Goal: Task Accomplishment & Management: Complete application form

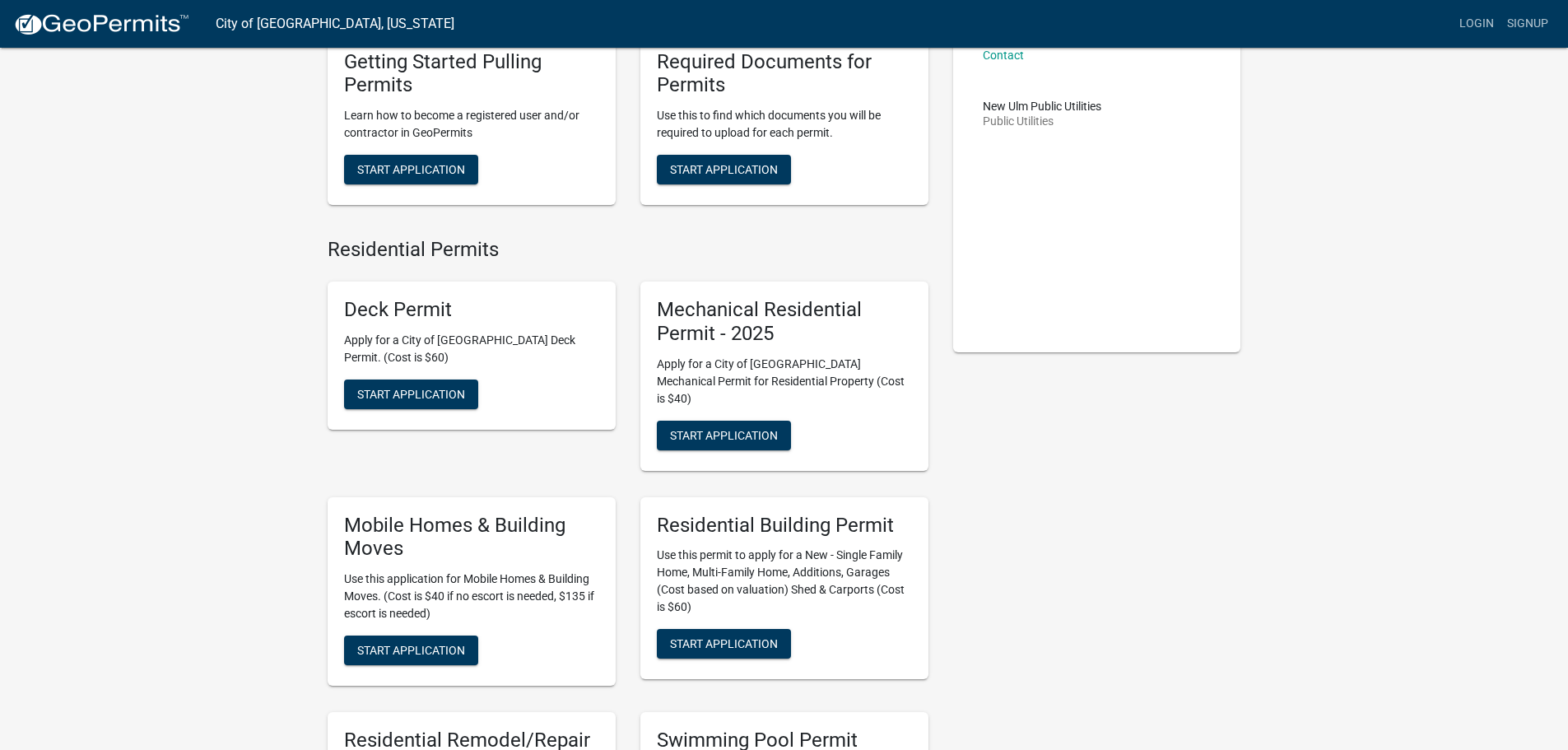
scroll to position [165, 0]
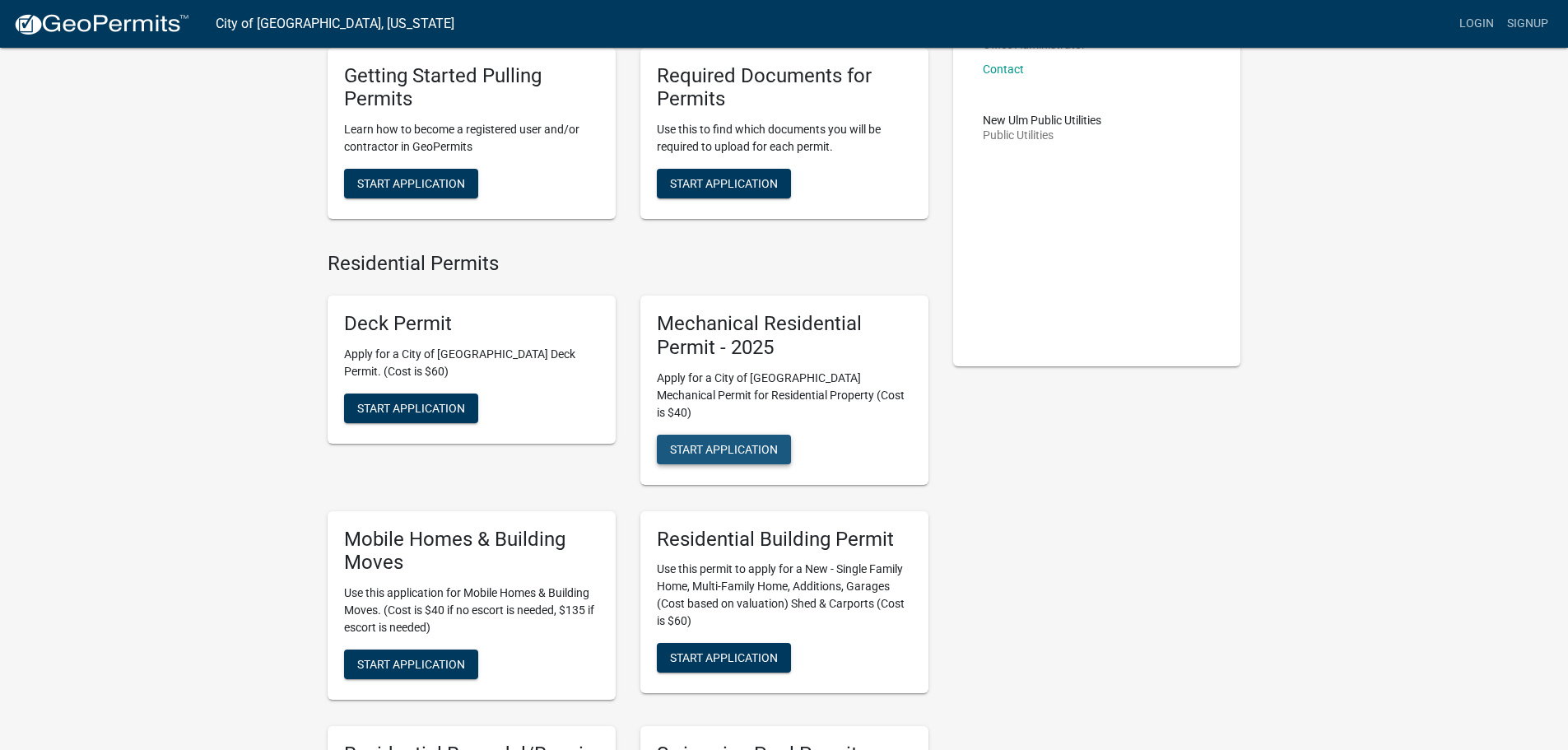
click at [746, 442] on span "Start Application" at bounding box center [724, 449] width 108 height 14
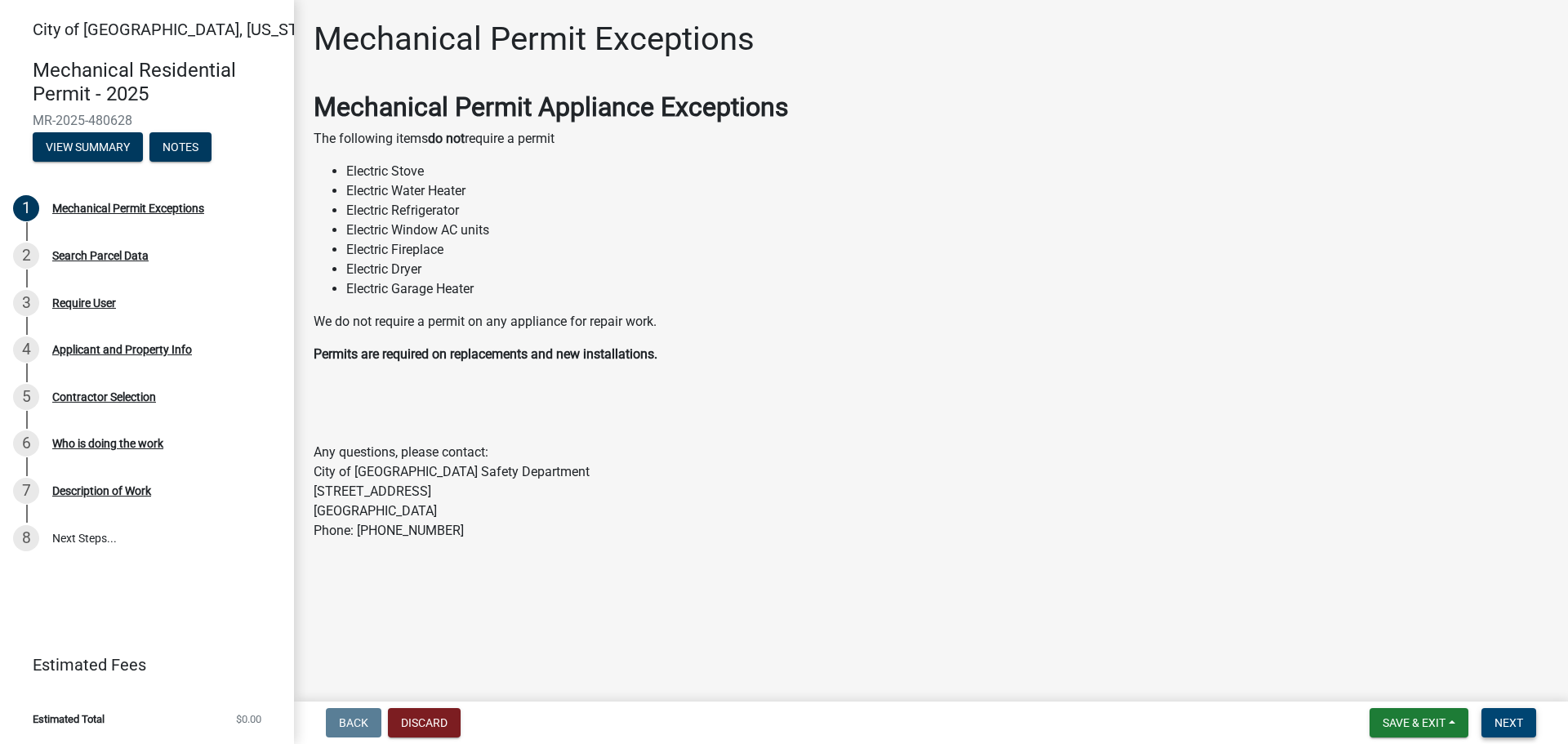
click at [1500, 723] on span "Next" at bounding box center [1509, 722] width 29 height 13
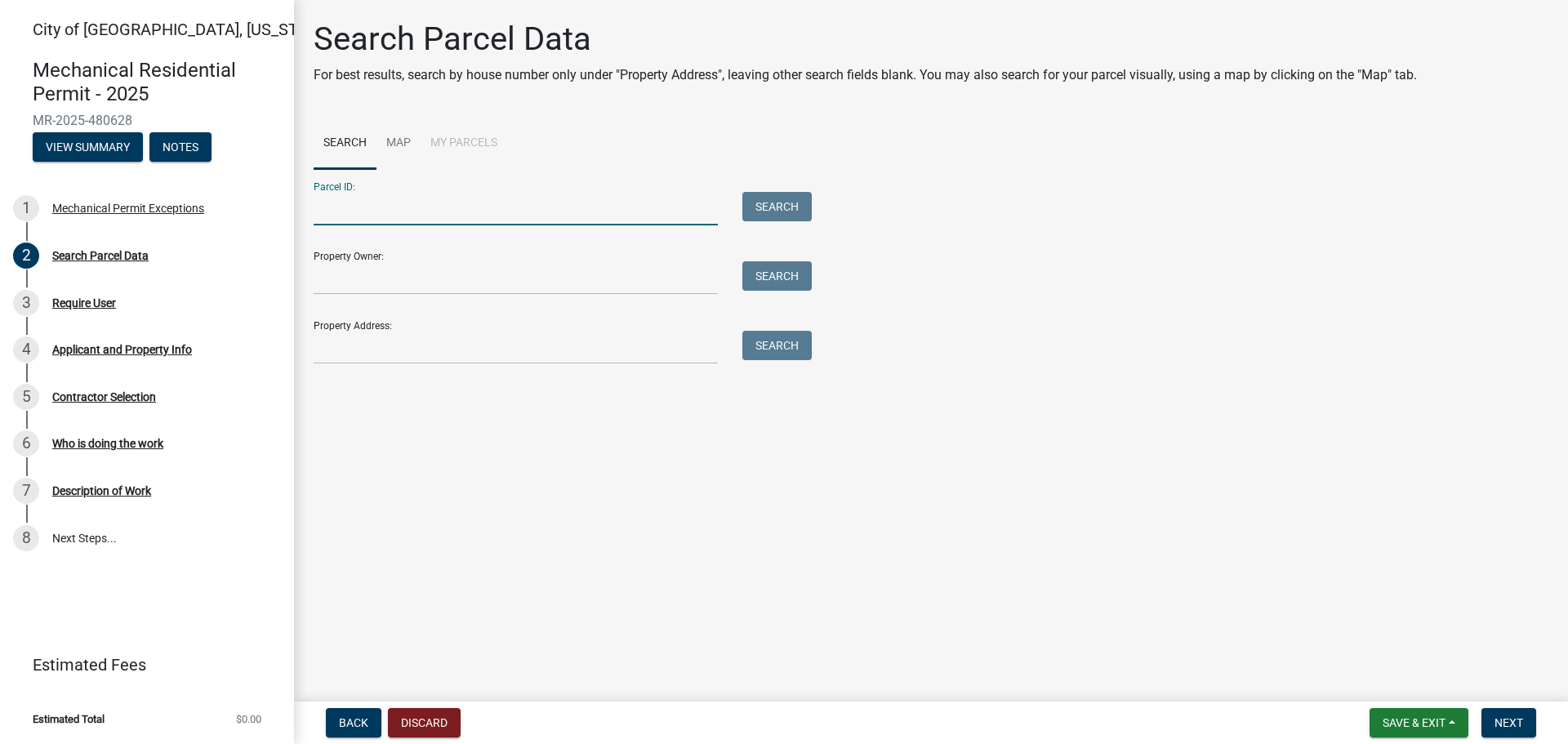
click at [520, 195] on input "Parcel ID:" at bounding box center [515, 208] width 404 height 33
click at [585, 264] on input "Property Owner:" at bounding box center [515, 277] width 404 height 33
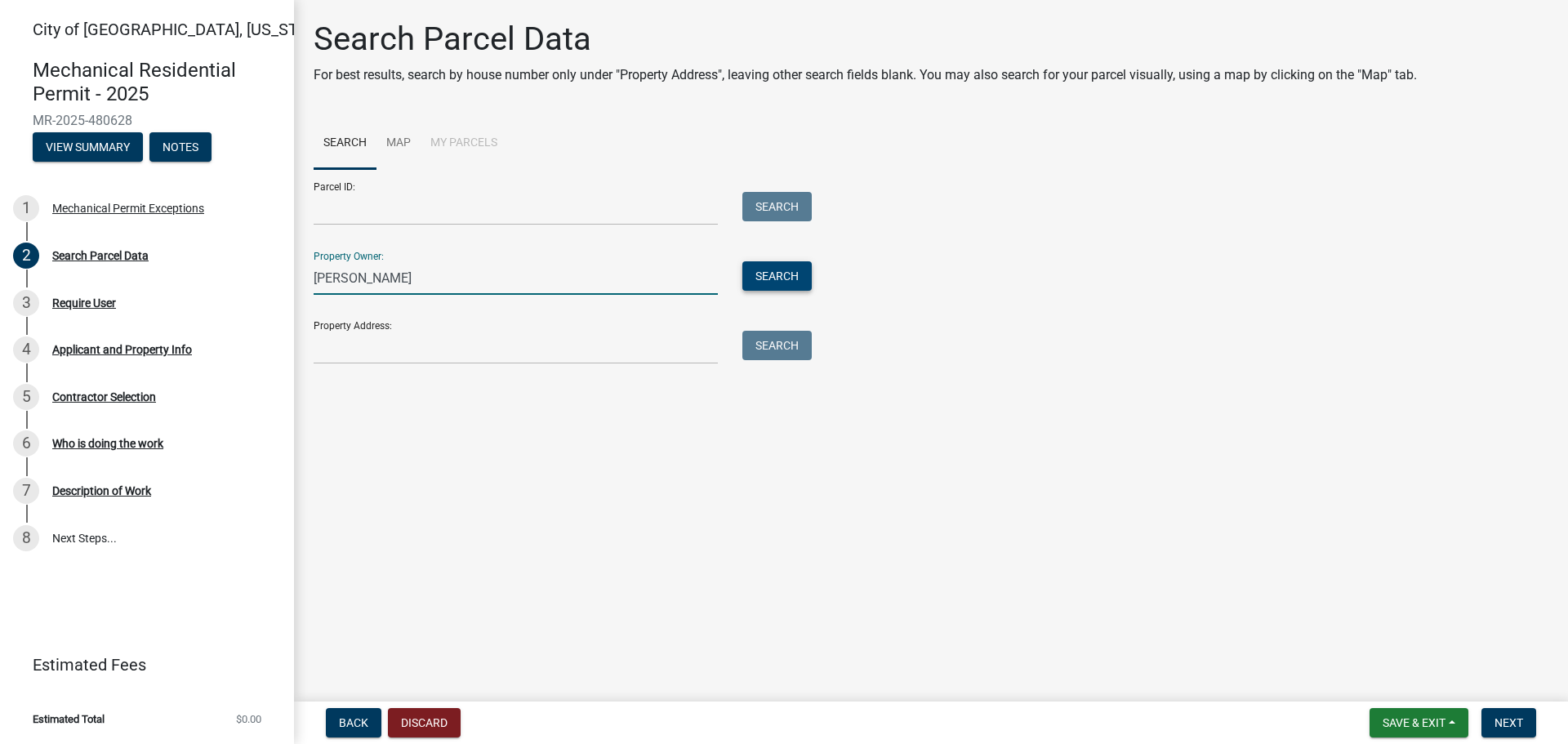
type input "Emily Hutchins"
click at [796, 276] on button "Search" at bounding box center [776, 276] width 69 height 30
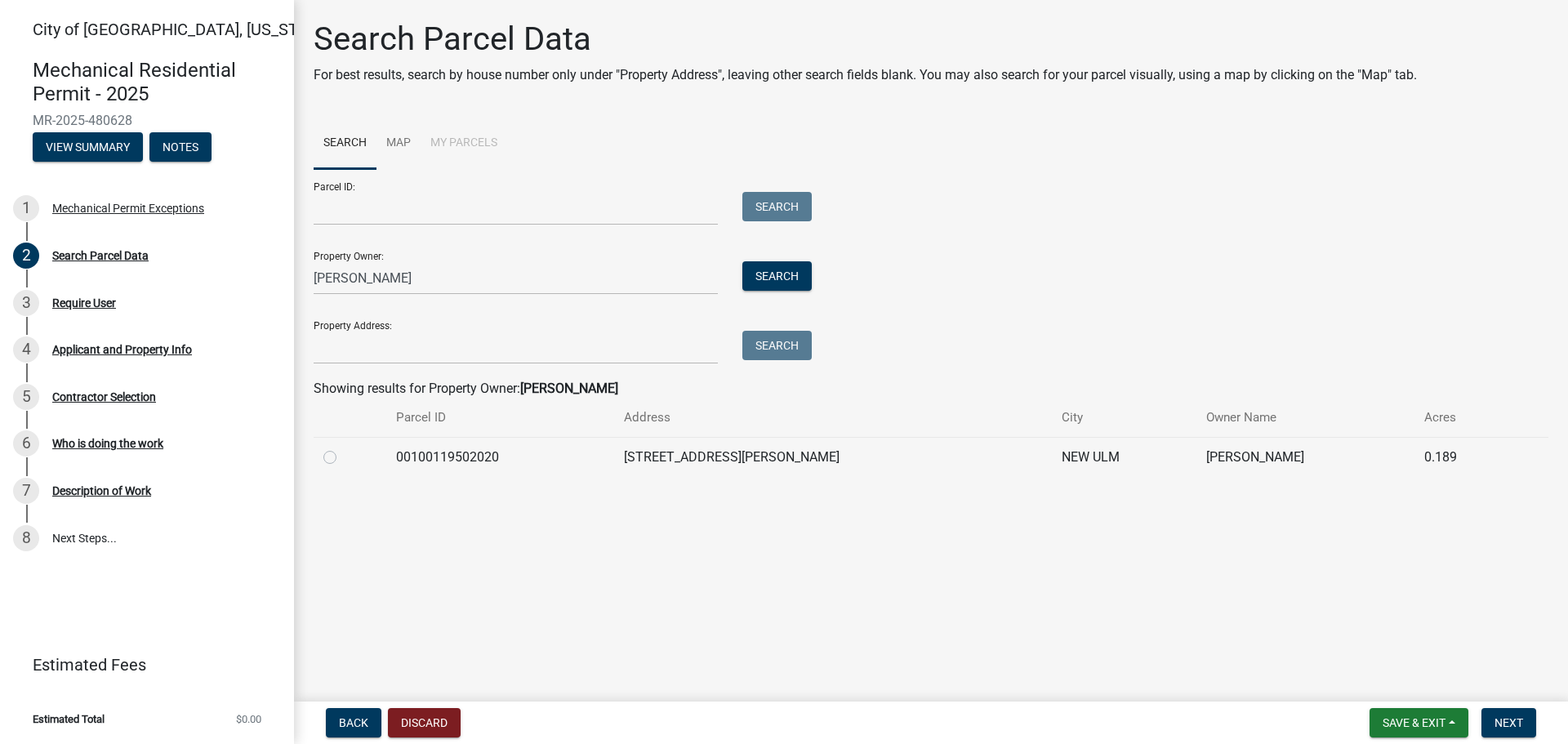
click at [343, 448] on label at bounding box center [343, 448] width 0 height 0
click at [343, 453] on input "radio" at bounding box center [348, 453] width 11 height 11
radio input "true"
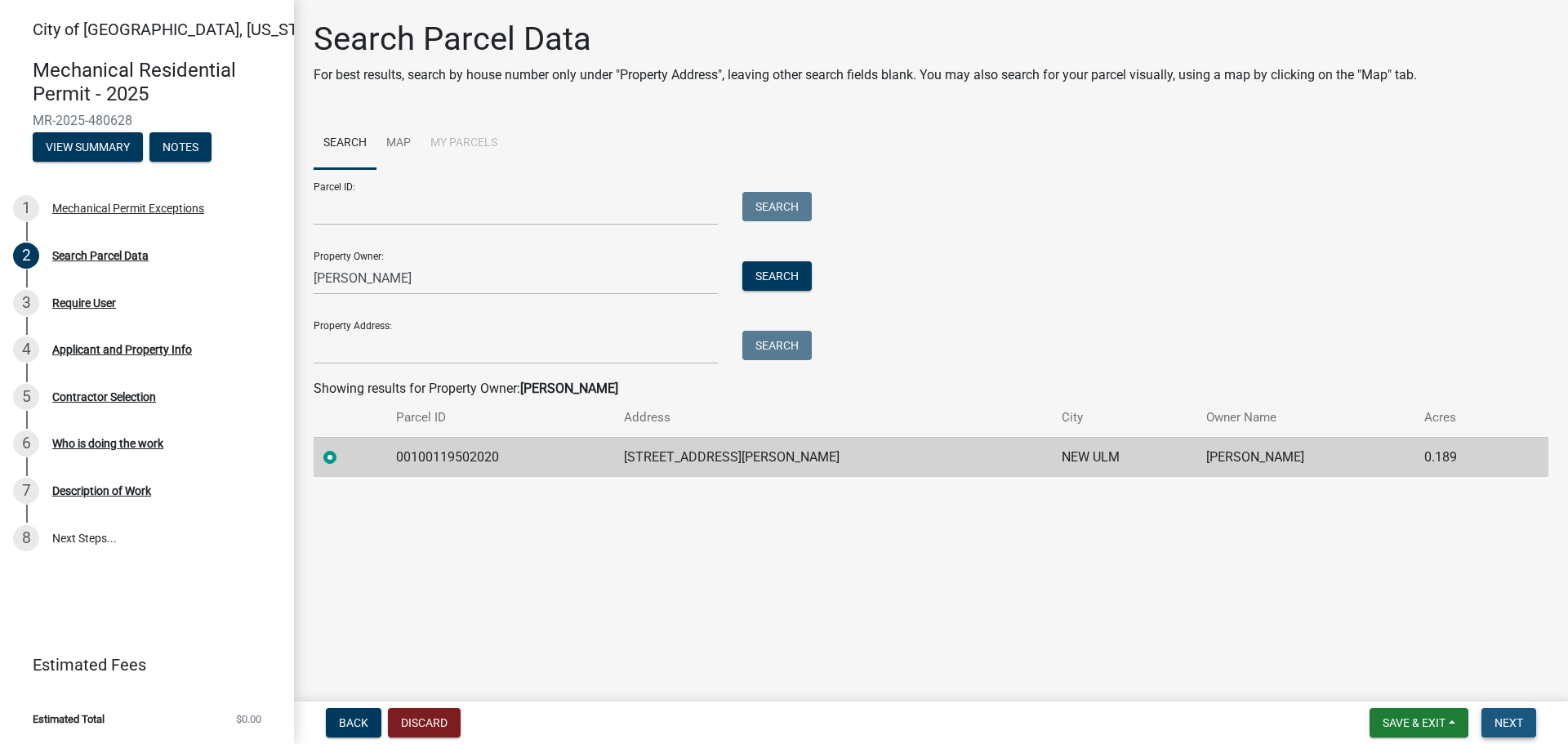
click at [1523, 731] on button "Next" at bounding box center [1509, 722] width 55 height 30
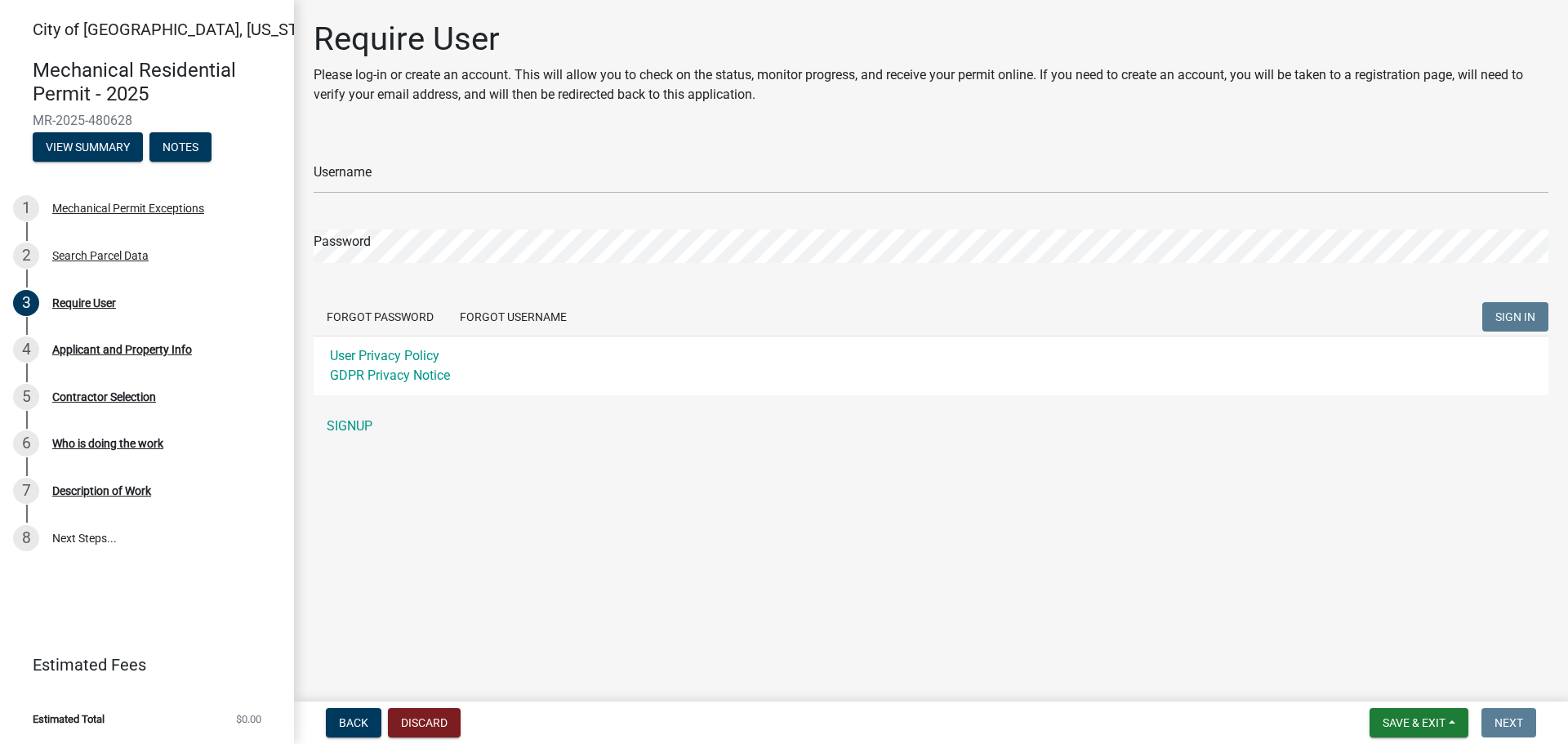
click at [477, 141] on div "Username" at bounding box center [931, 165] width 1235 height 57
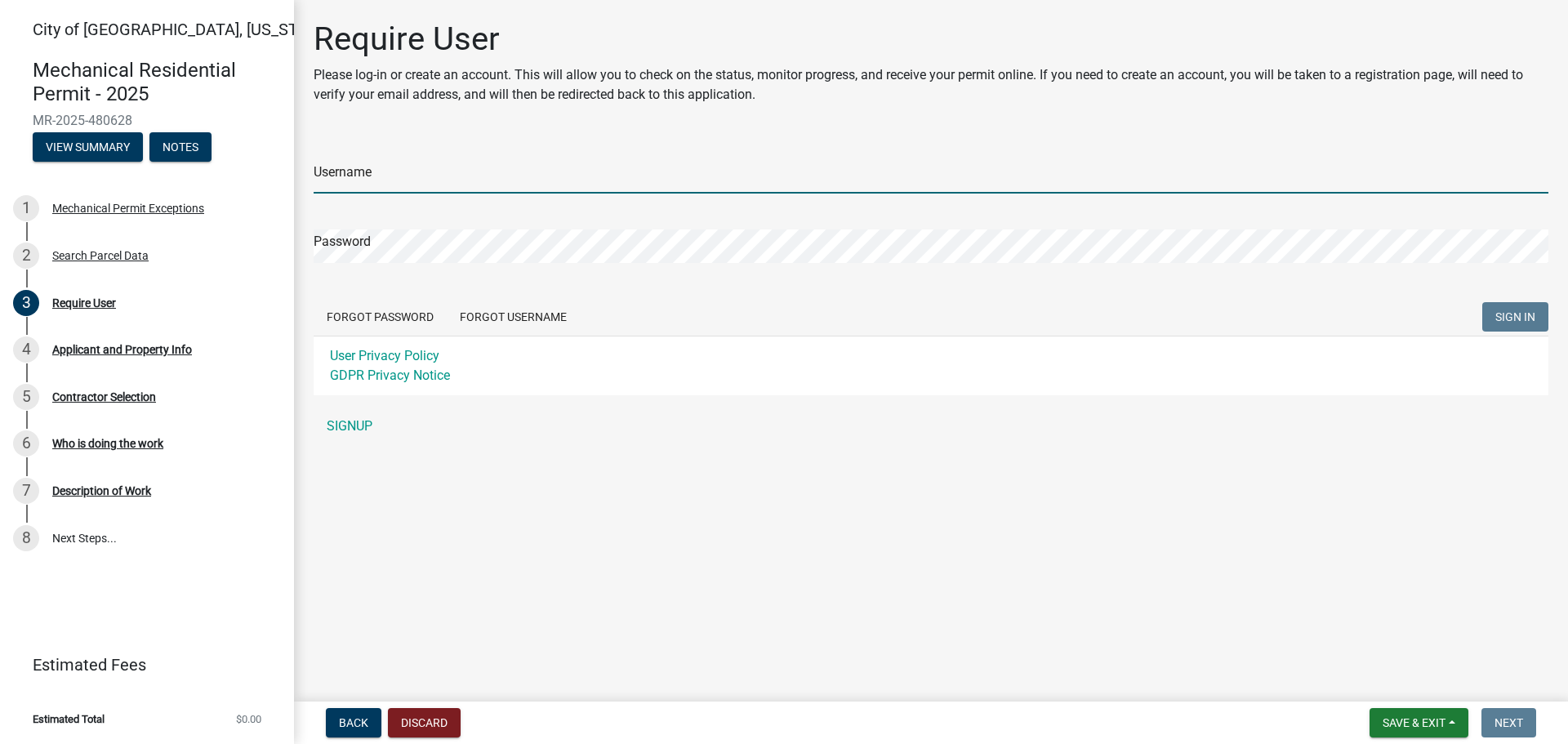
click at [460, 162] on input "Username" at bounding box center [931, 176] width 1235 height 33
click at [354, 418] on div "Username Password Forgot Password Forgot Username SIGN IN User Privacy Policy G…" at bounding box center [931, 290] width 1235 height 305
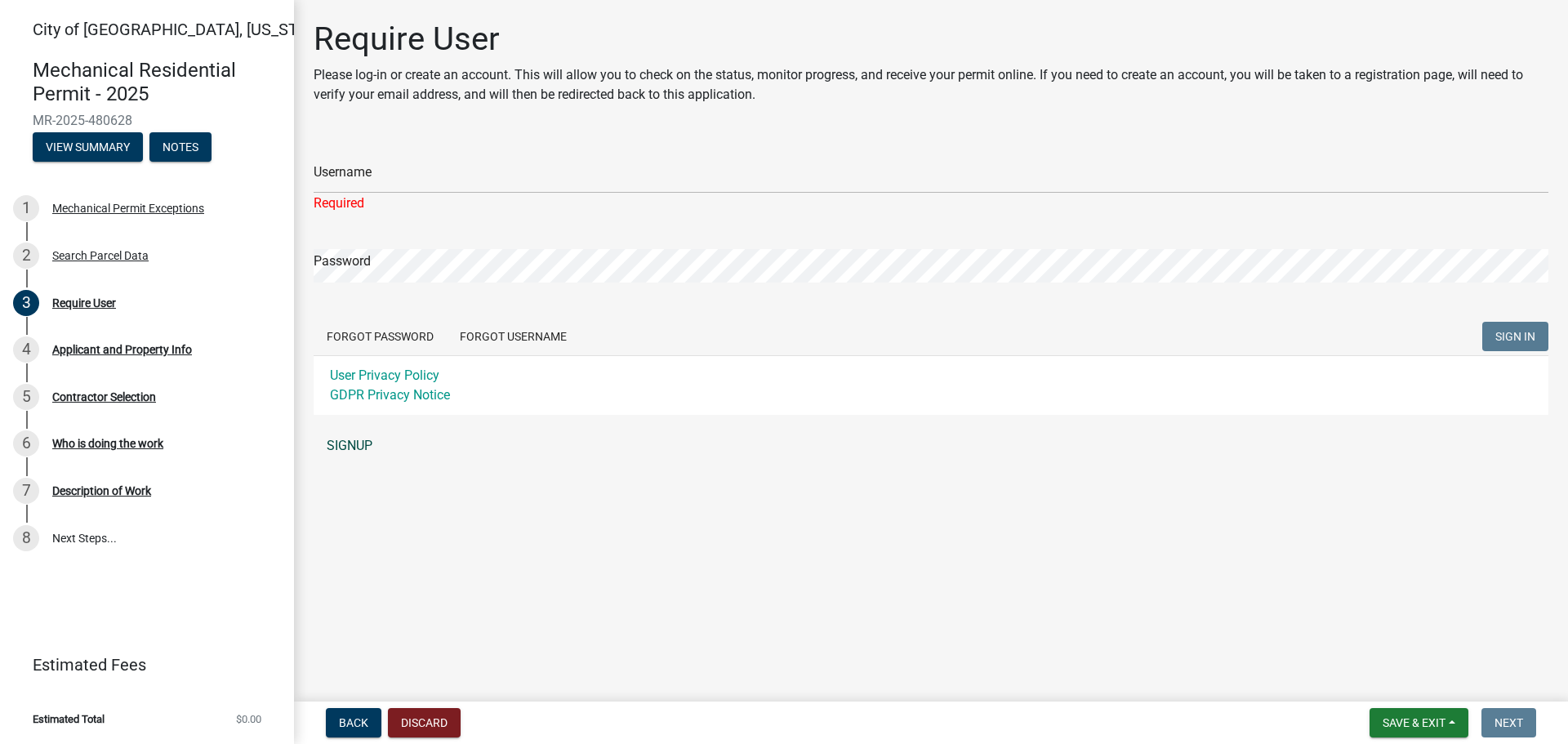
click at [349, 442] on link "SIGNUP" at bounding box center [931, 446] width 1235 height 32
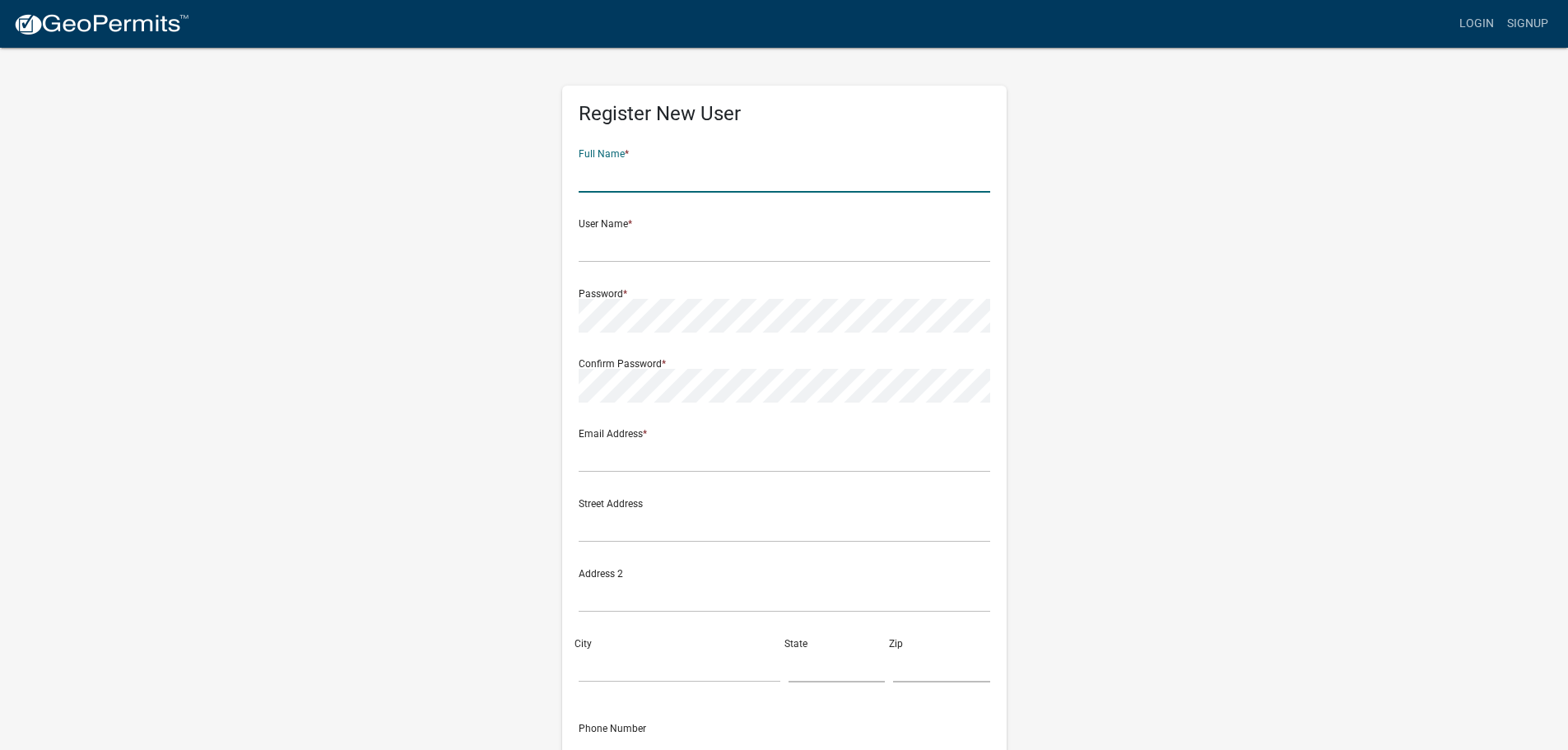
click at [679, 160] on input "text" at bounding box center [784, 176] width 412 height 33
type input "Nate Brekke"
click at [654, 256] on input "text" at bounding box center [784, 245] width 412 height 33
type input "NBrekke"
click at [822, 450] on input "text" at bounding box center [784, 455] width 412 height 33
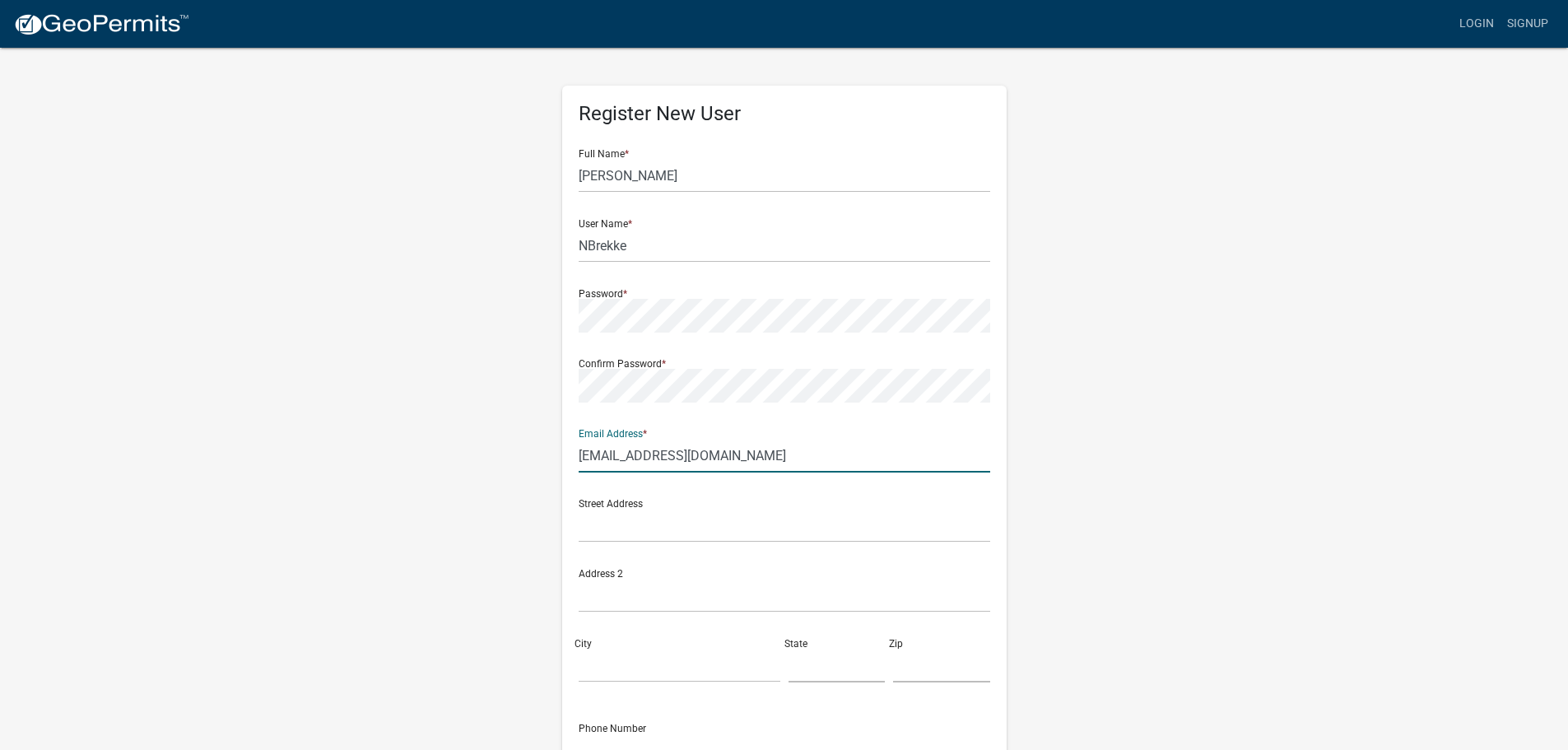
type input "[EMAIL_ADDRESS][DOMAIN_NAME]"
click at [758, 524] on input "text" at bounding box center [784, 525] width 412 height 33
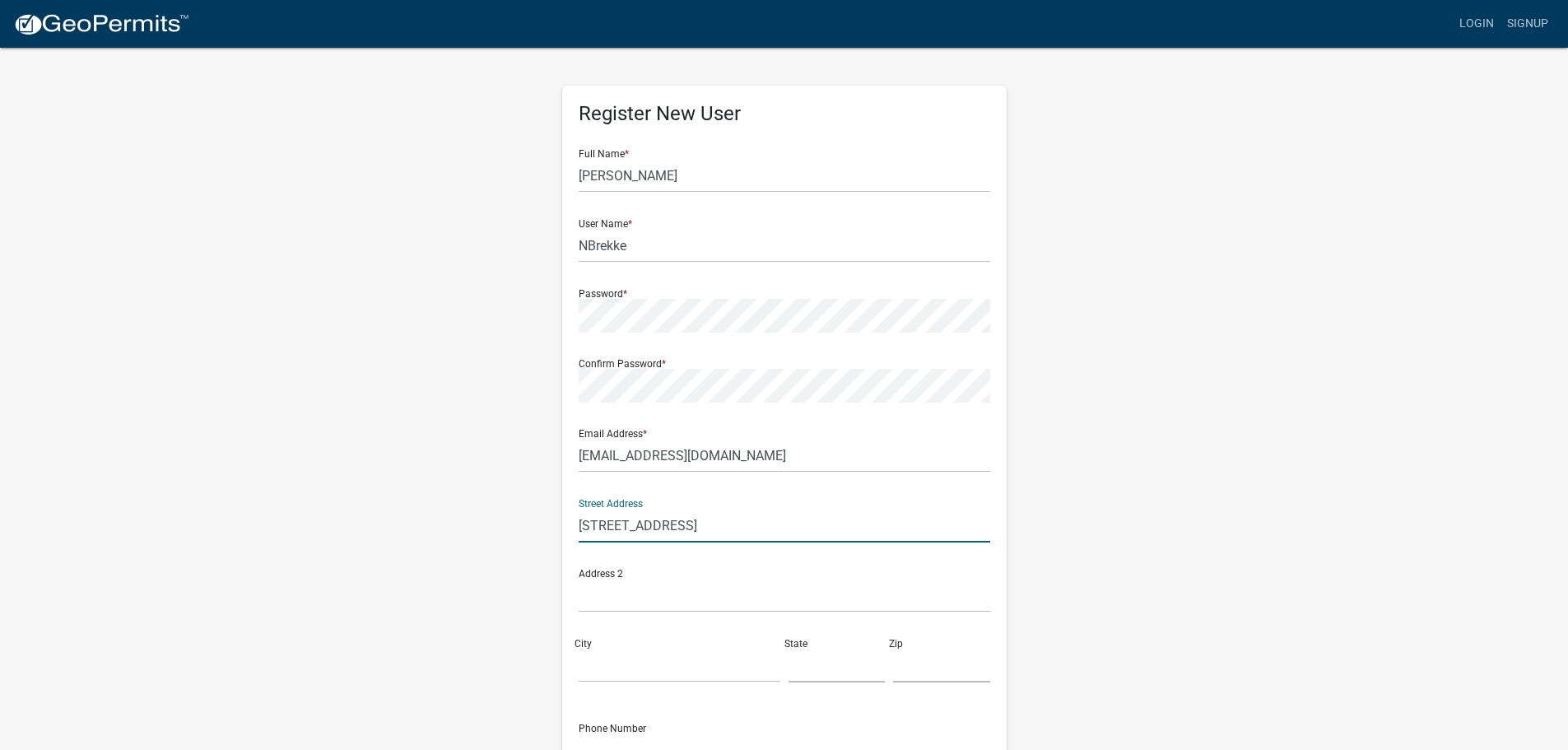
type input "1618 S Broadway"
click at [707, 676] on input "City" at bounding box center [679, 665] width 202 height 33
type input "New Ulm"
type input "MN"
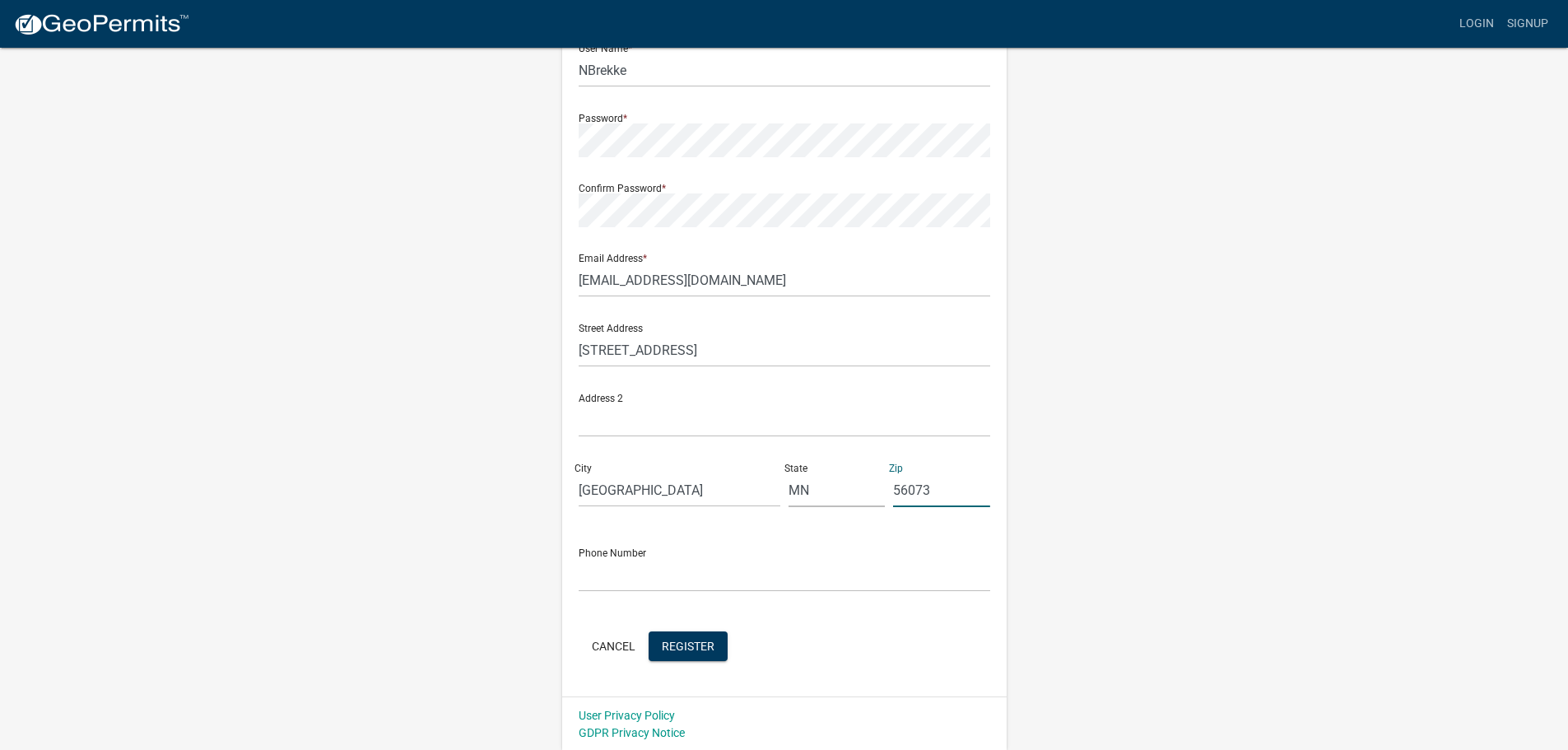
scroll to position [177, 0]
type input "56073"
click at [708, 574] on input "text" at bounding box center [784, 573] width 412 height 33
type input "507-354-2217"
click at [698, 644] on span "Register" at bounding box center [689, 643] width 52 height 14
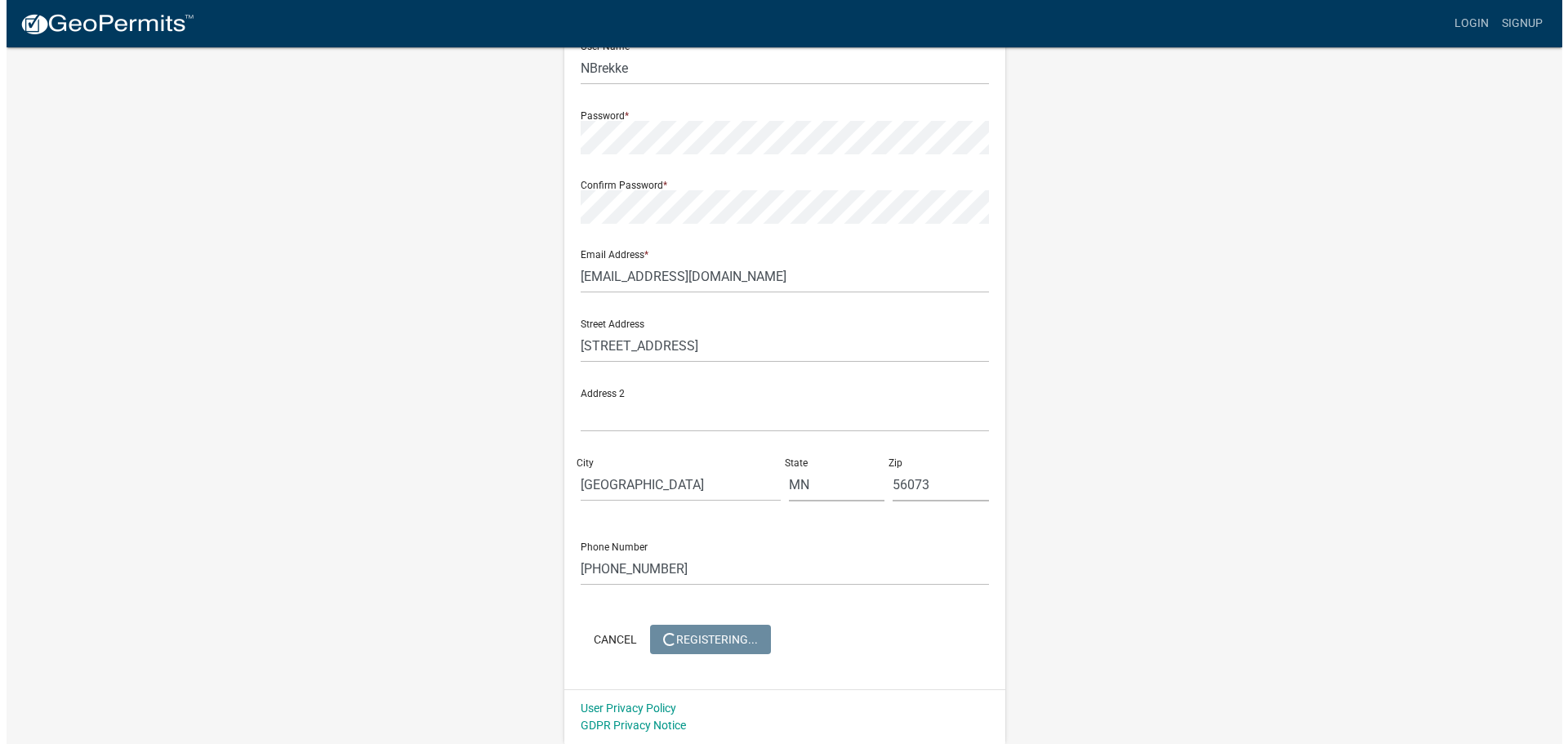
scroll to position [0, 0]
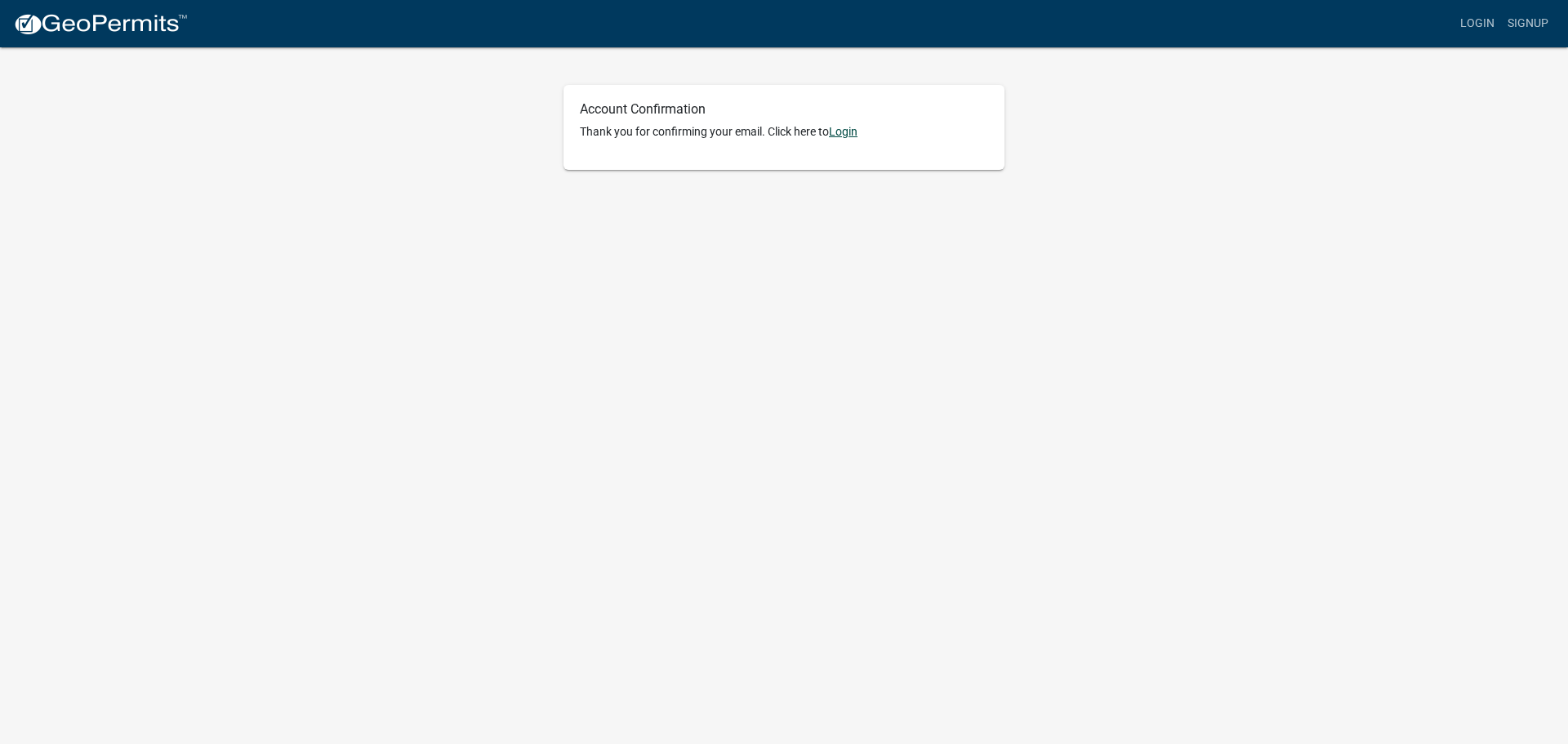
click at [846, 132] on link "Login" at bounding box center [844, 131] width 29 height 13
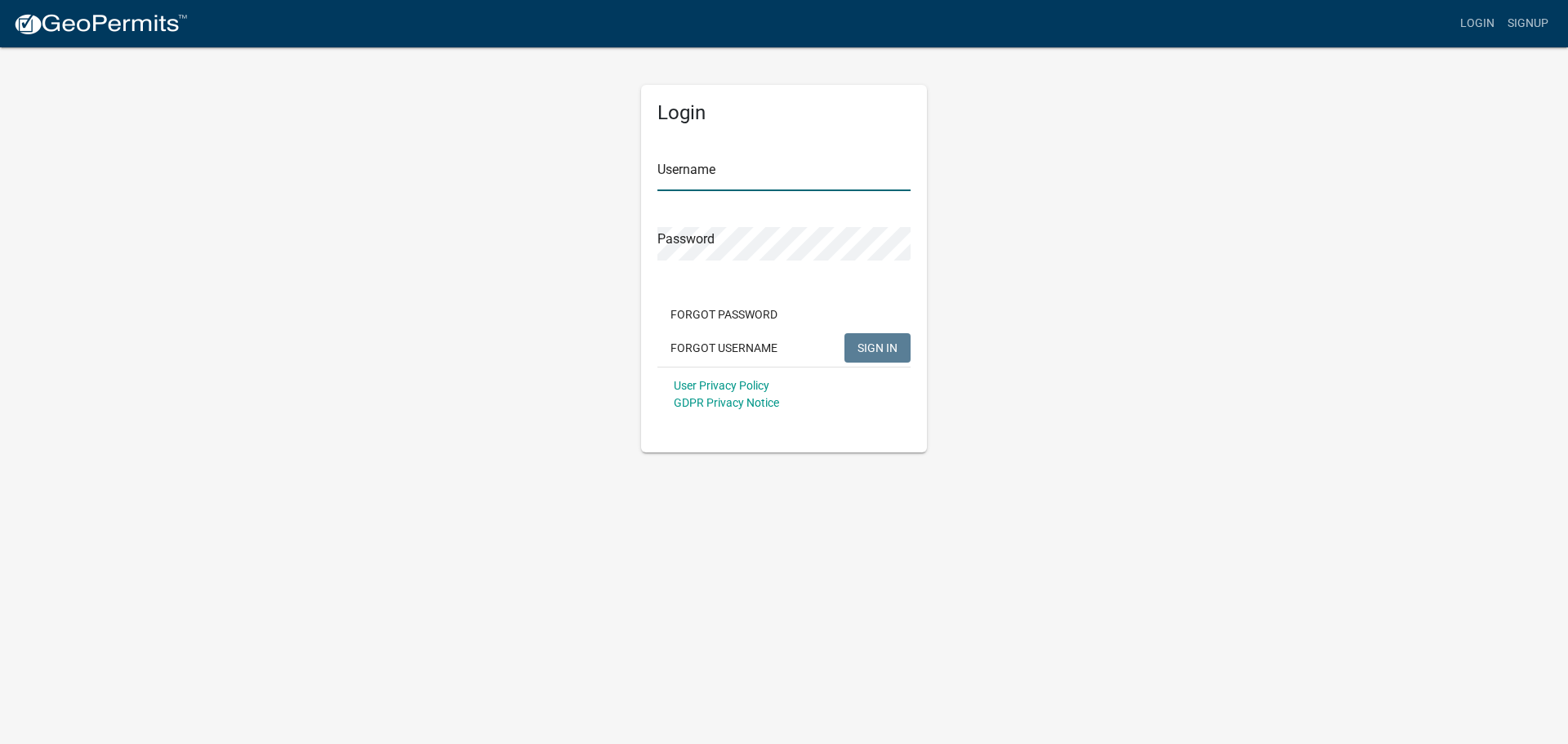
type input "NBrekke"
click at [778, 171] on input "NBrekke" at bounding box center [784, 174] width 253 height 33
click at [880, 331] on div "Forgot Password Forgot Username SIGN IN" at bounding box center [784, 333] width 253 height 67
click at [874, 342] on span "SIGN IN" at bounding box center [877, 346] width 40 height 13
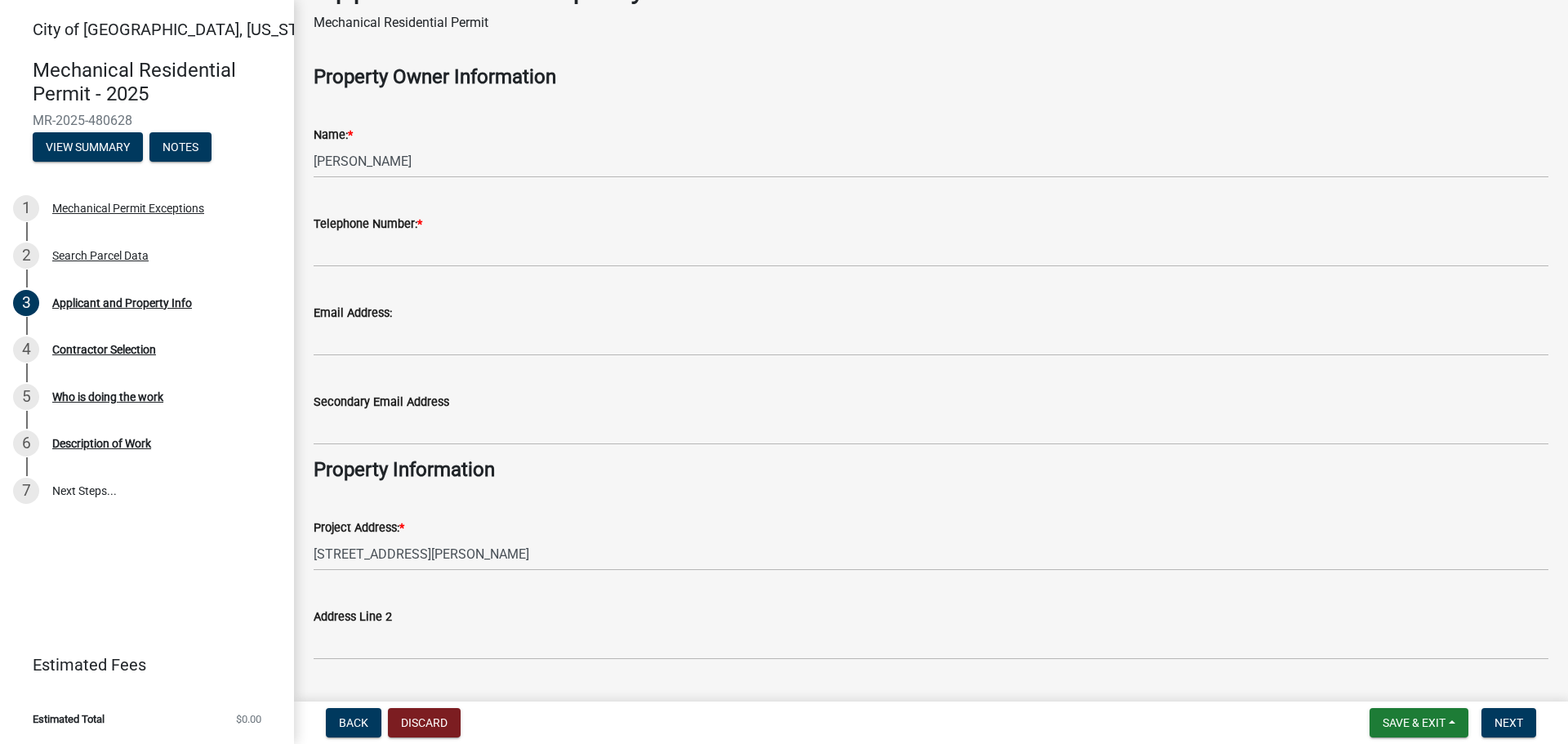
scroll to position [82, 0]
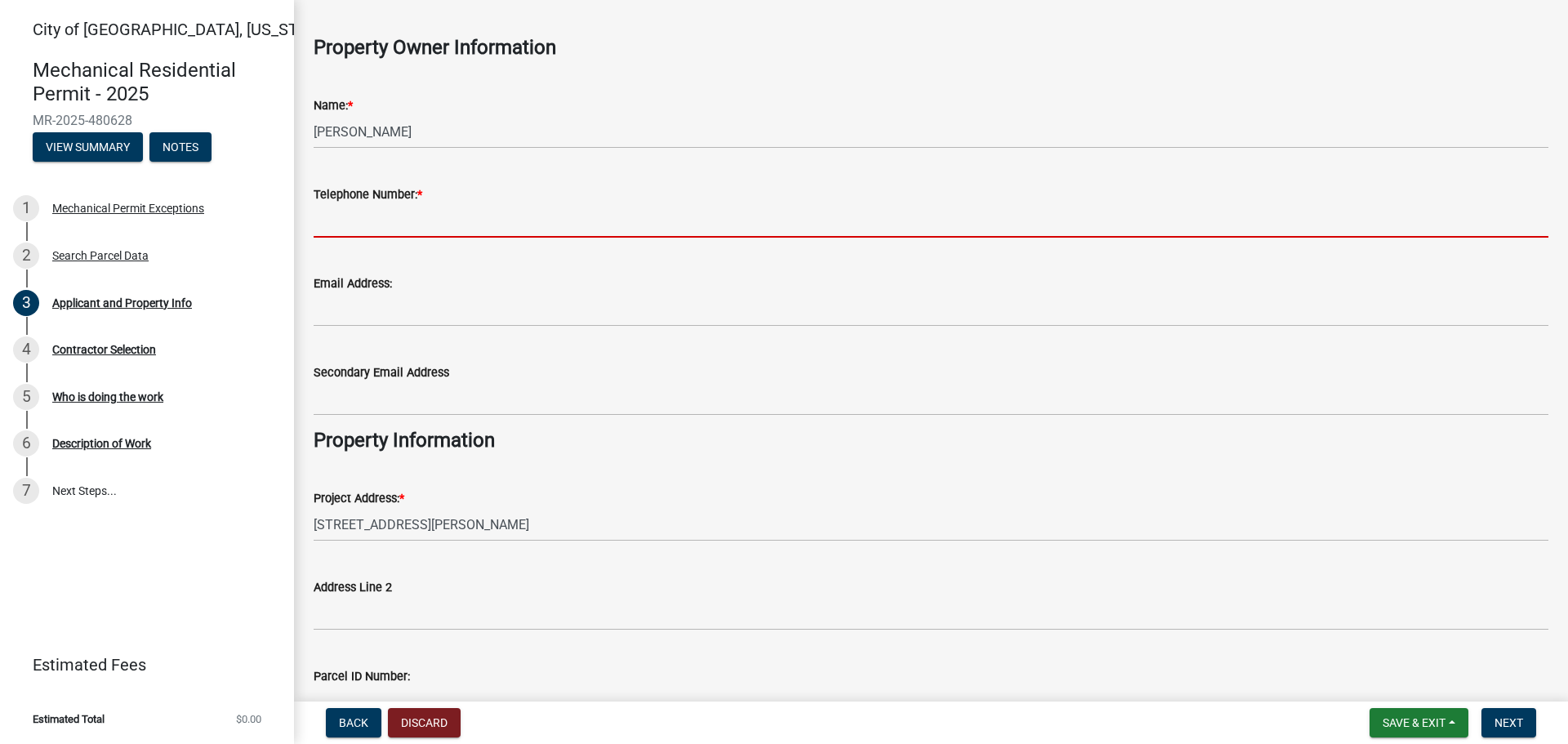
click at [648, 212] on input "Telephone Number: *" at bounding box center [931, 220] width 1235 height 33
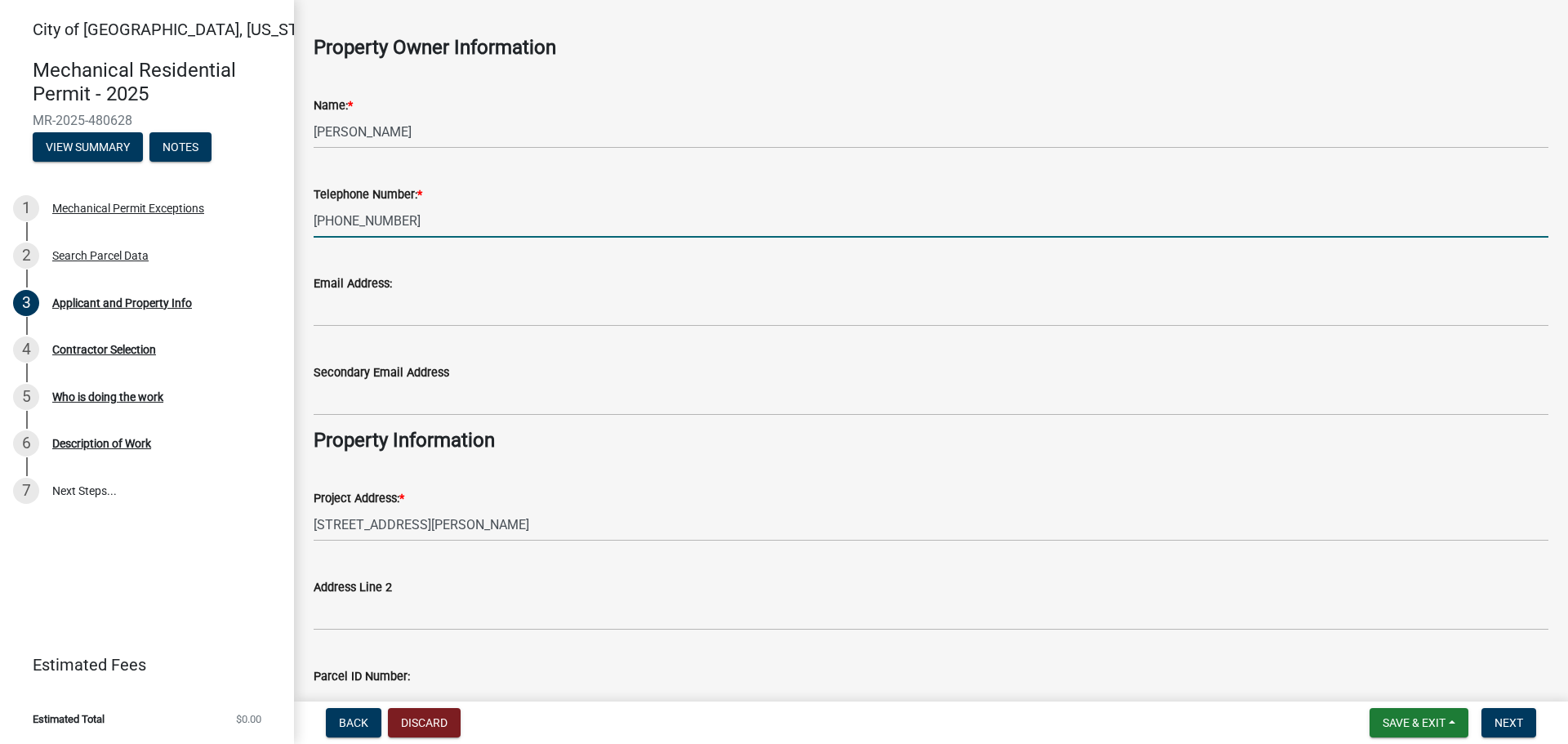
type input "[PHONE_NUMBER]"
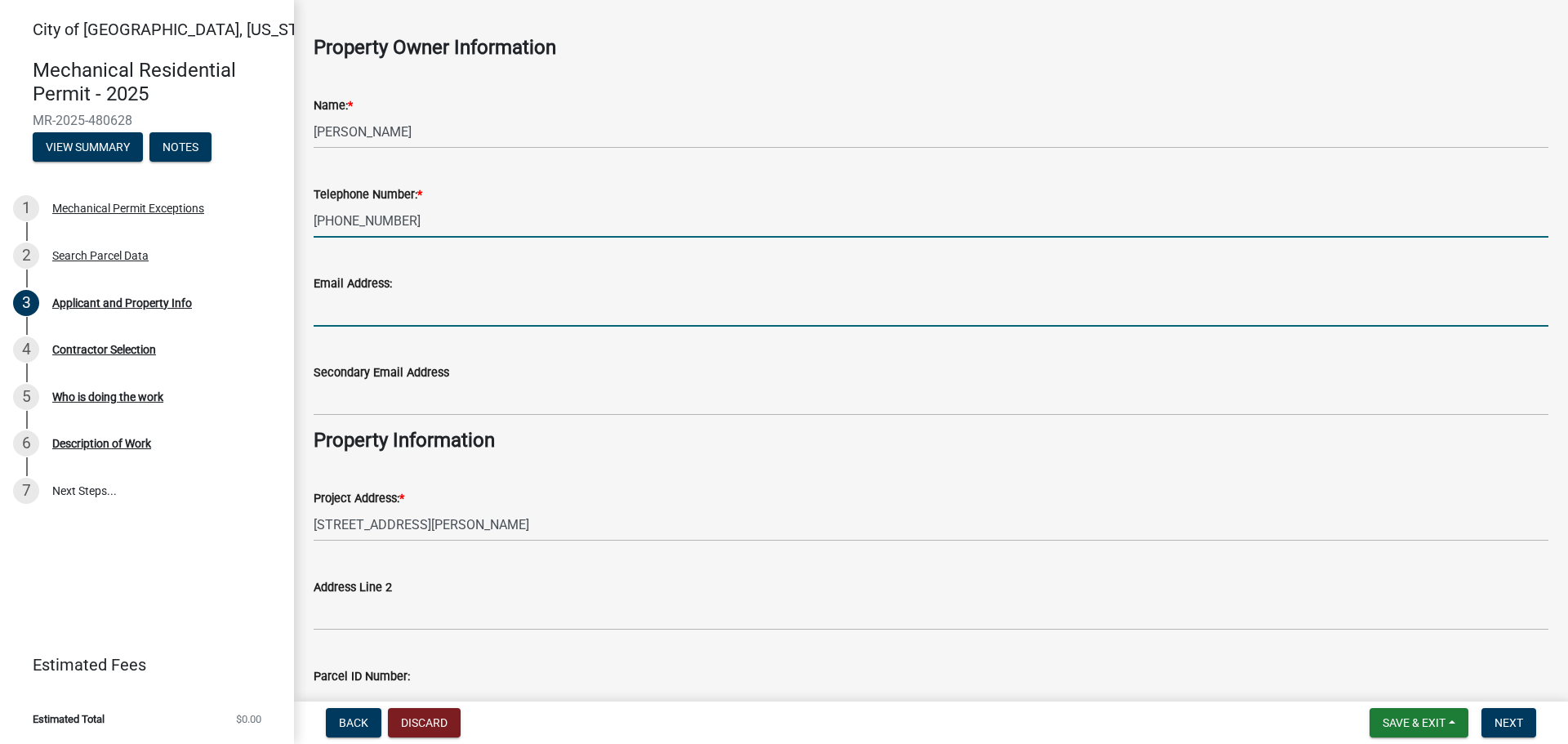
click at [620, 293] on input "Email Address:" at bounding box center [931, 310] width 1235 height 33
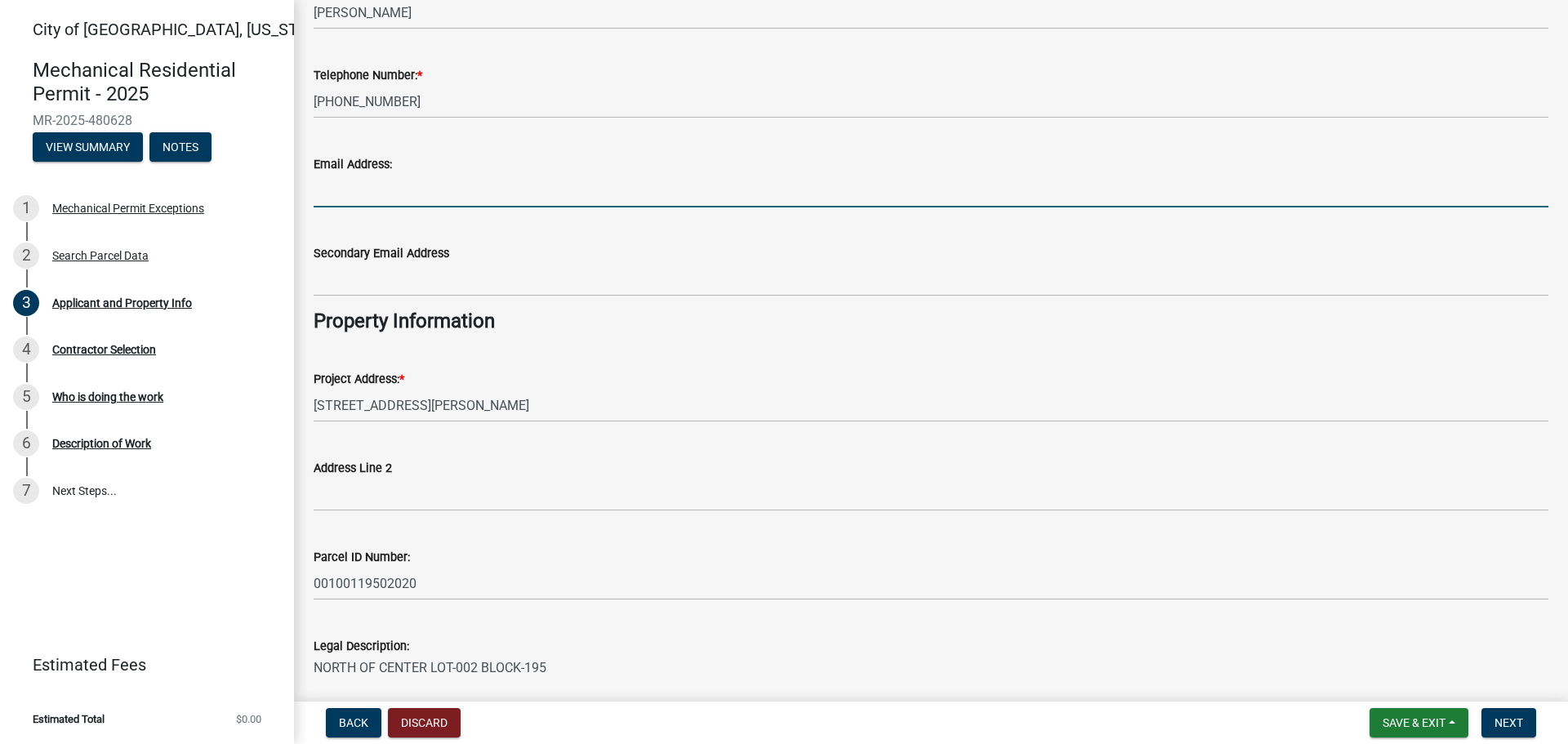
scroll to position [315, 0]
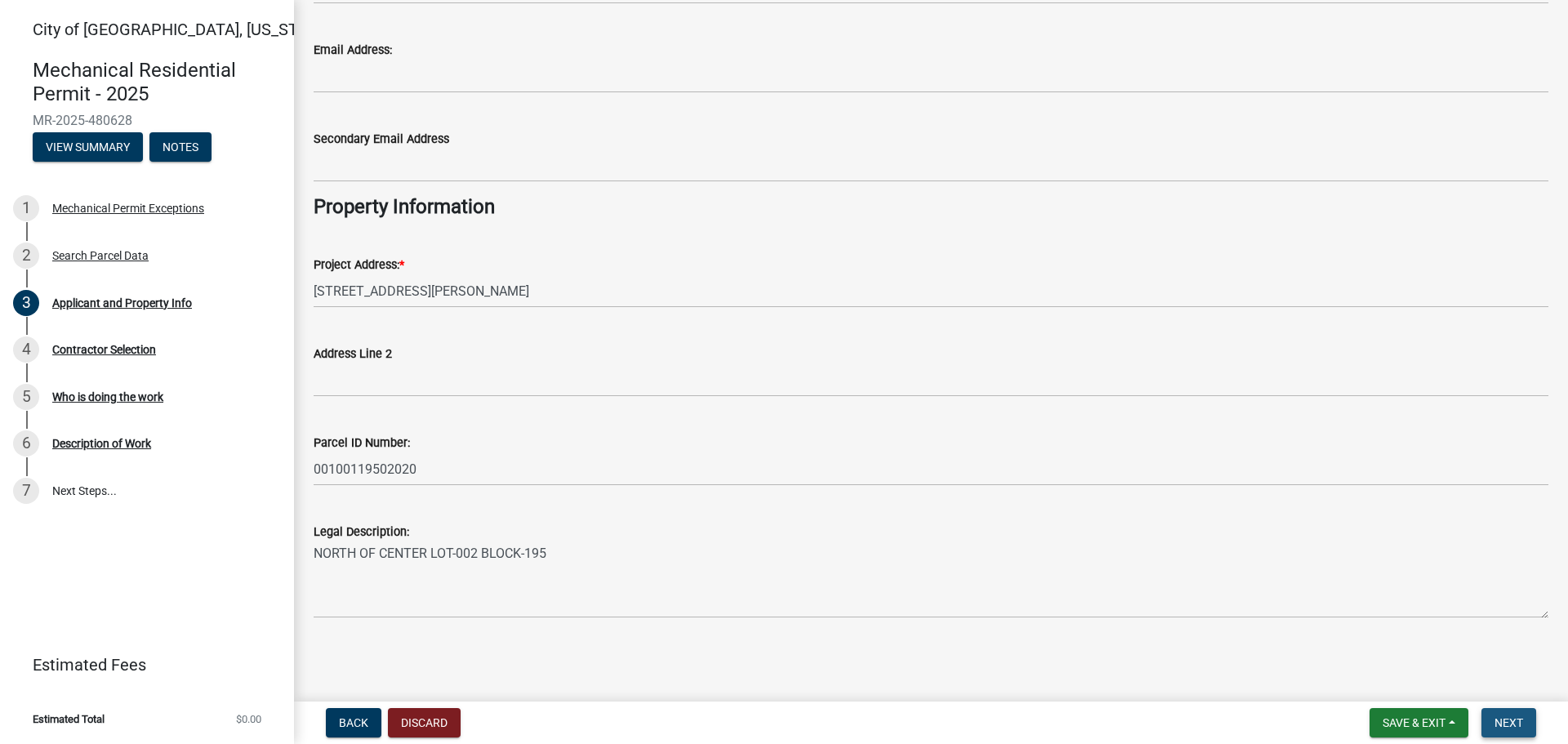
click at [1494, 725] on button "Next" at bounding box center [1509, 722] width 55 height 30
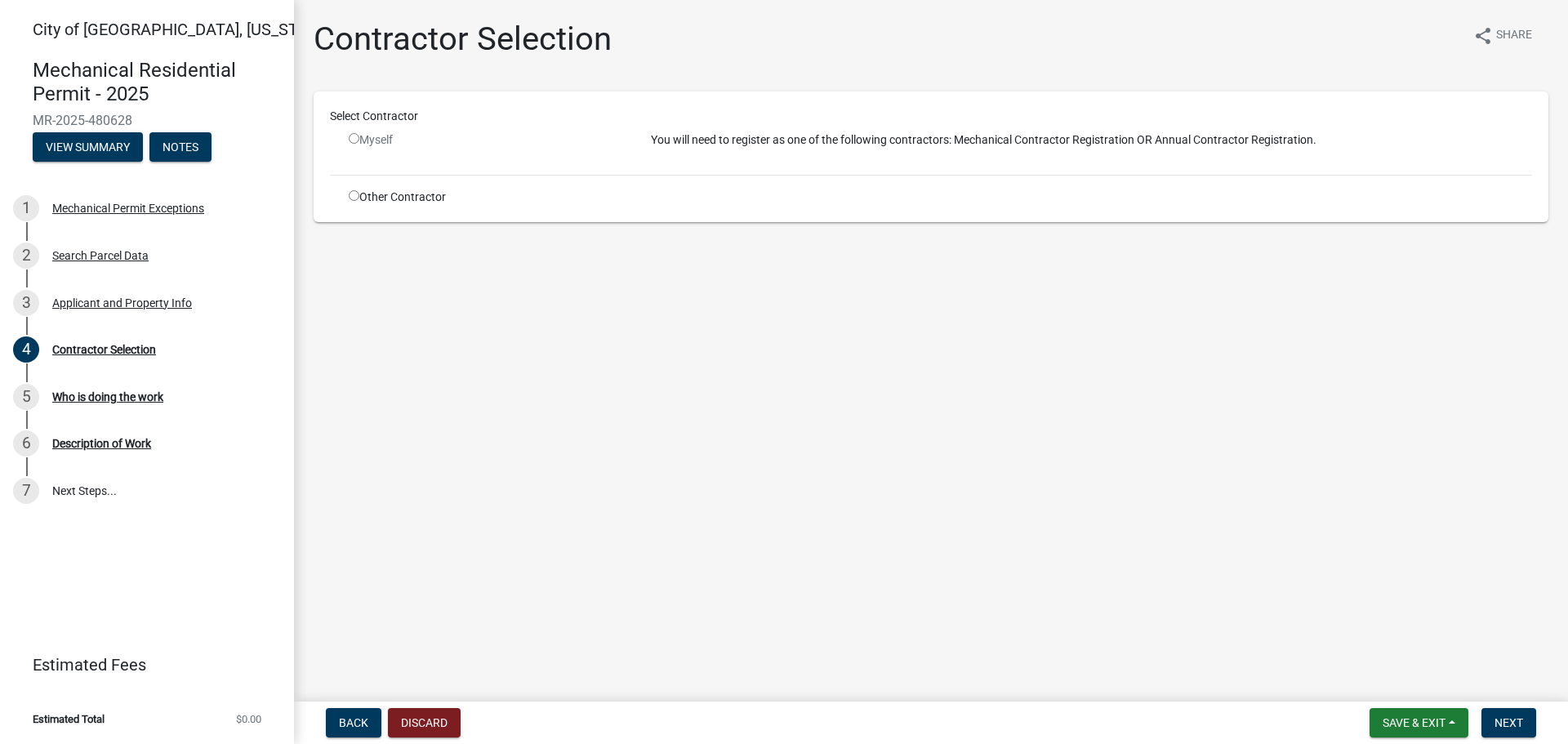
click at [354, 197] on input "radio" at bounding box center [355, 196] width 11 height 11
radio input "true"
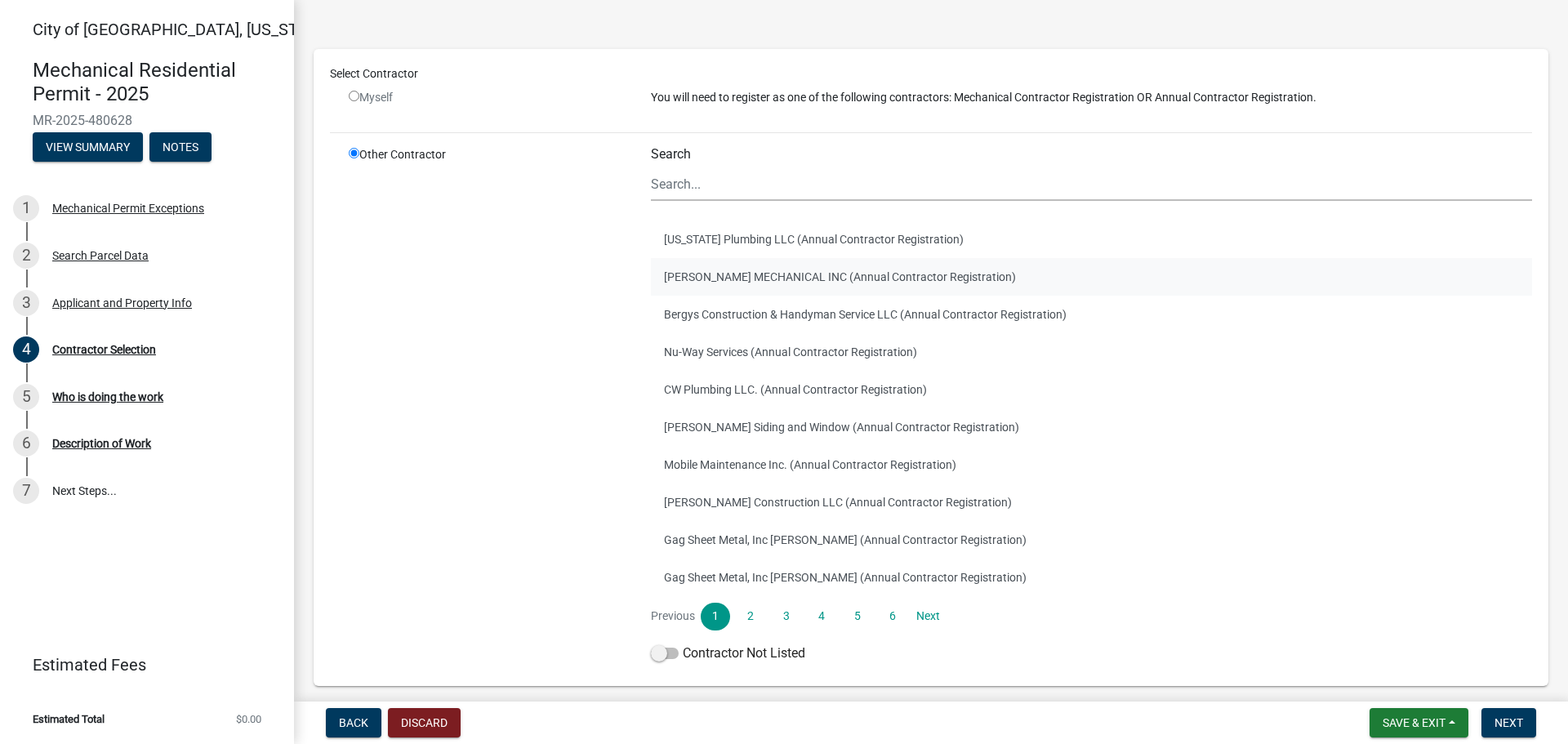
scroll to position [133, 0]
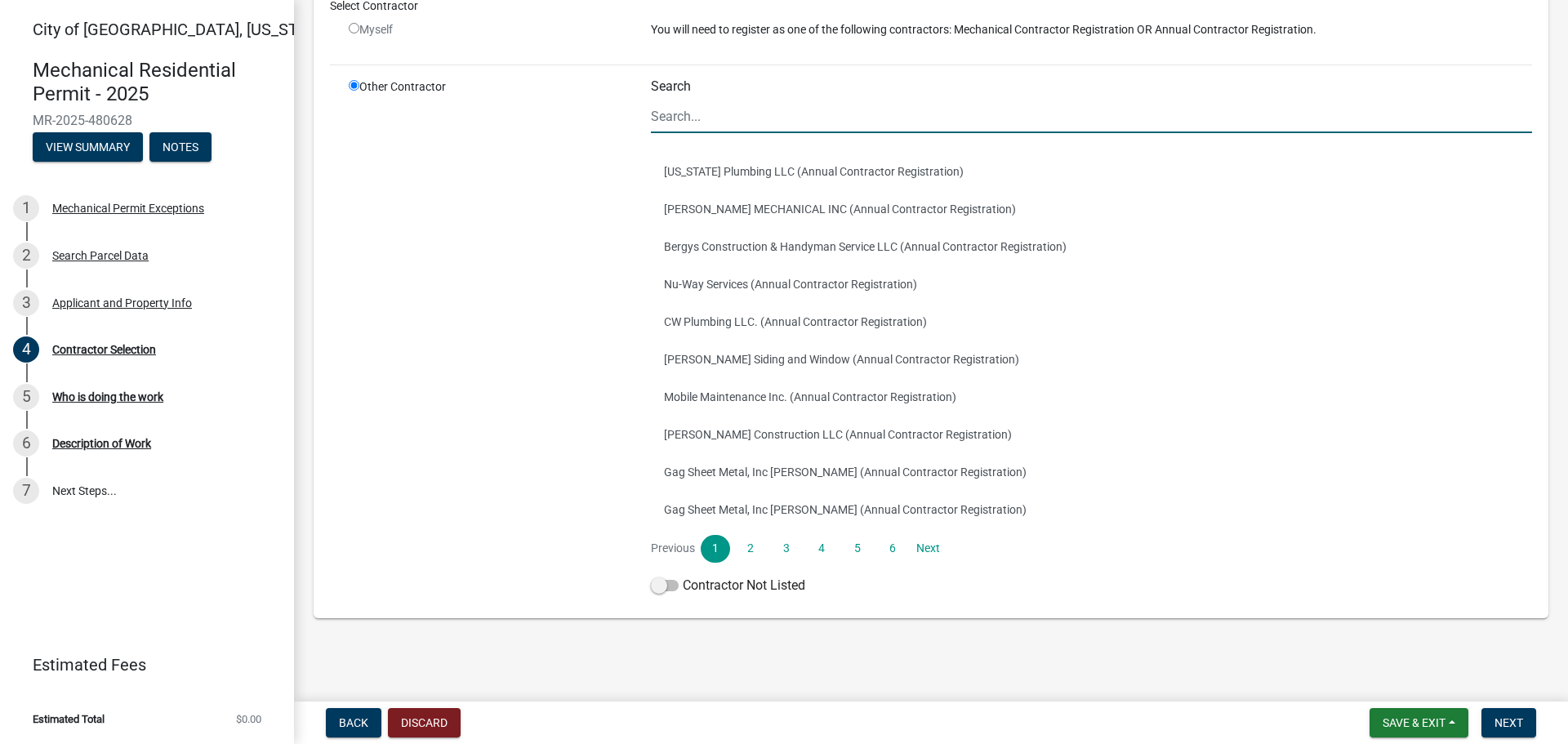
click at [766, 127] on input "Search" at bounding box center [1091, 116] width 881 height 33
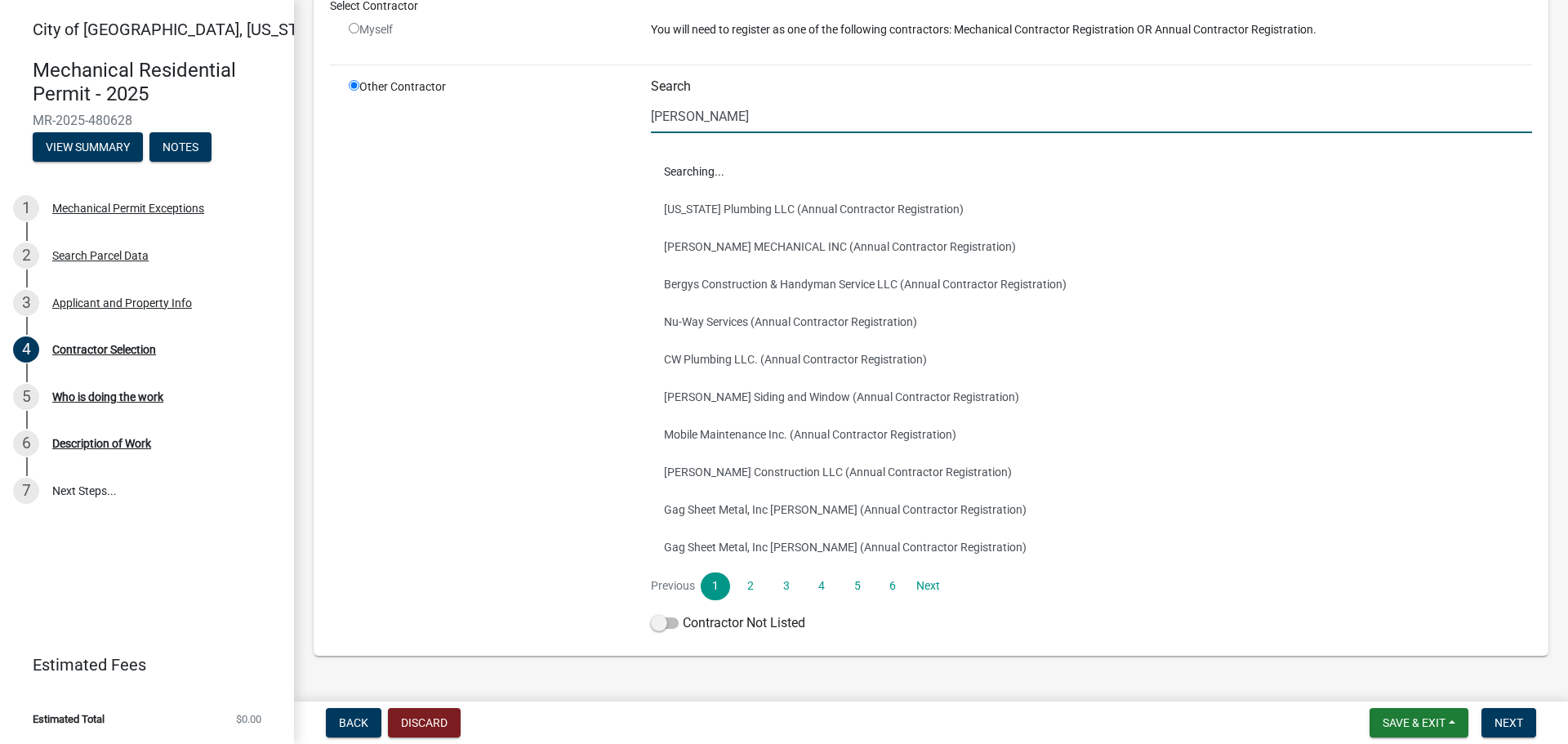
scroll to position [0, 0]
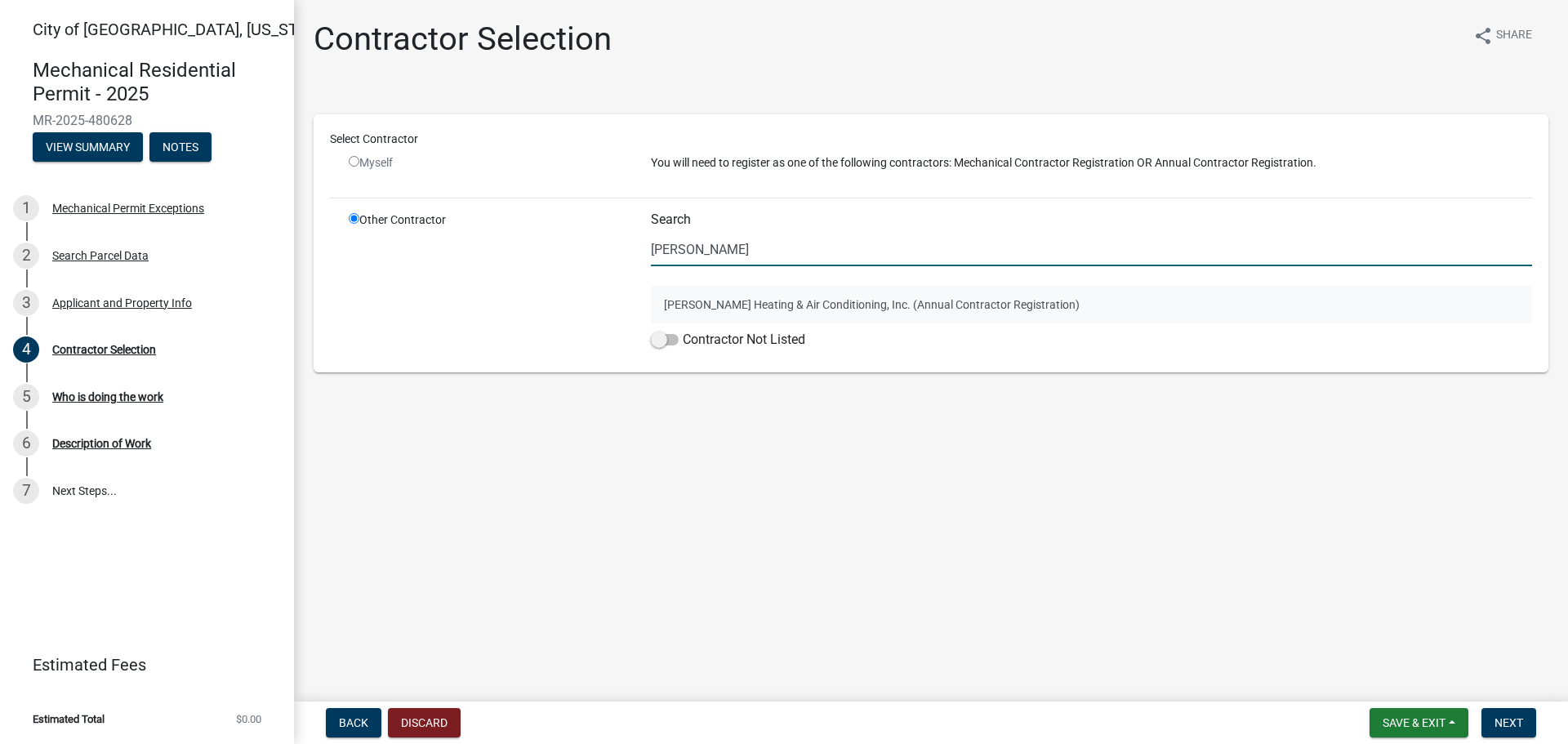
type input "[PERSON_NAME]"
click at [814, 305] on button "[PERSON_NAME] Heating & Air Conditioning, Inc. (Annual Contractor Registration)" at bounding box center [1091, 304] width 881 height 38
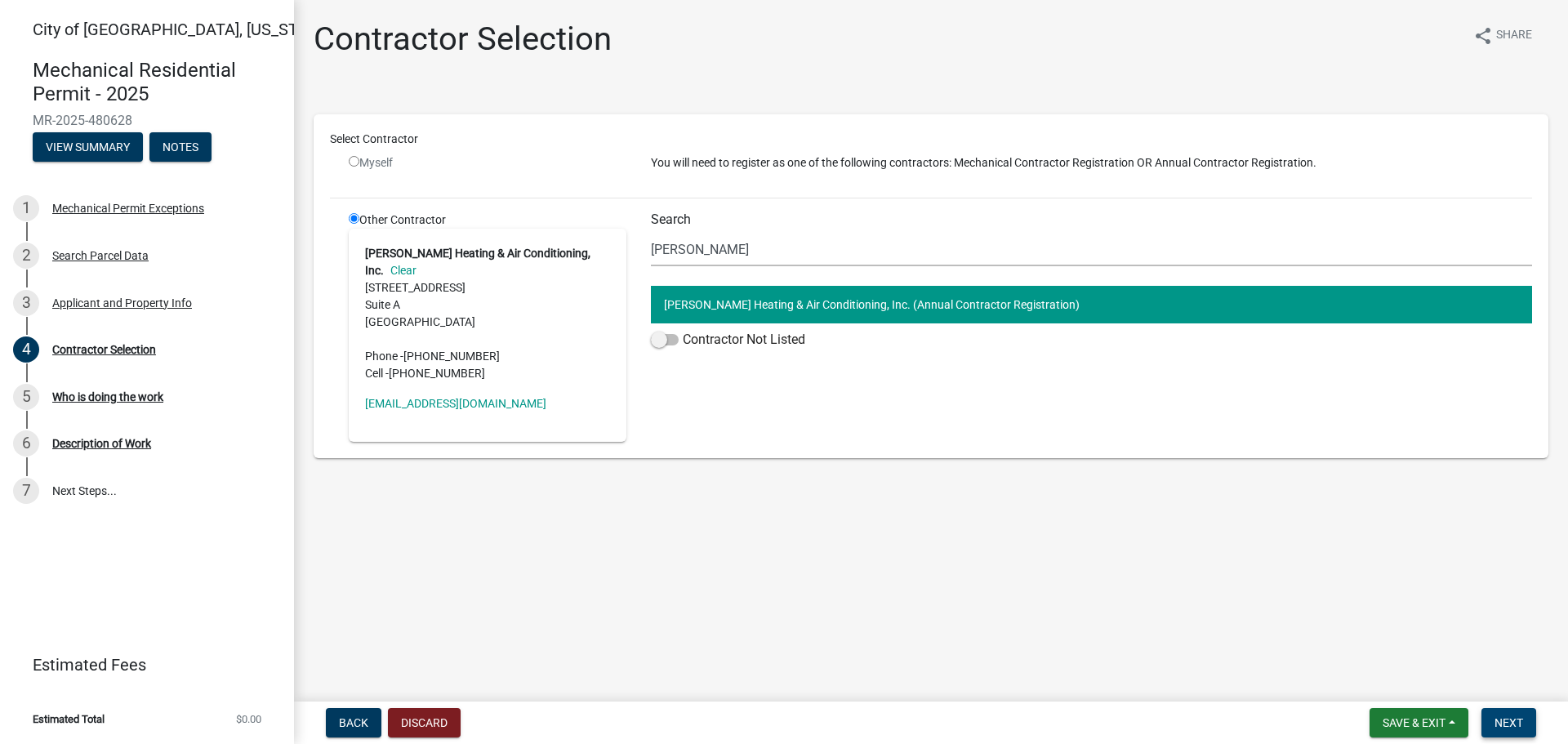
click at [1515, 730] on span "Next" at bounding box center [1509, 722] width 29 height 13
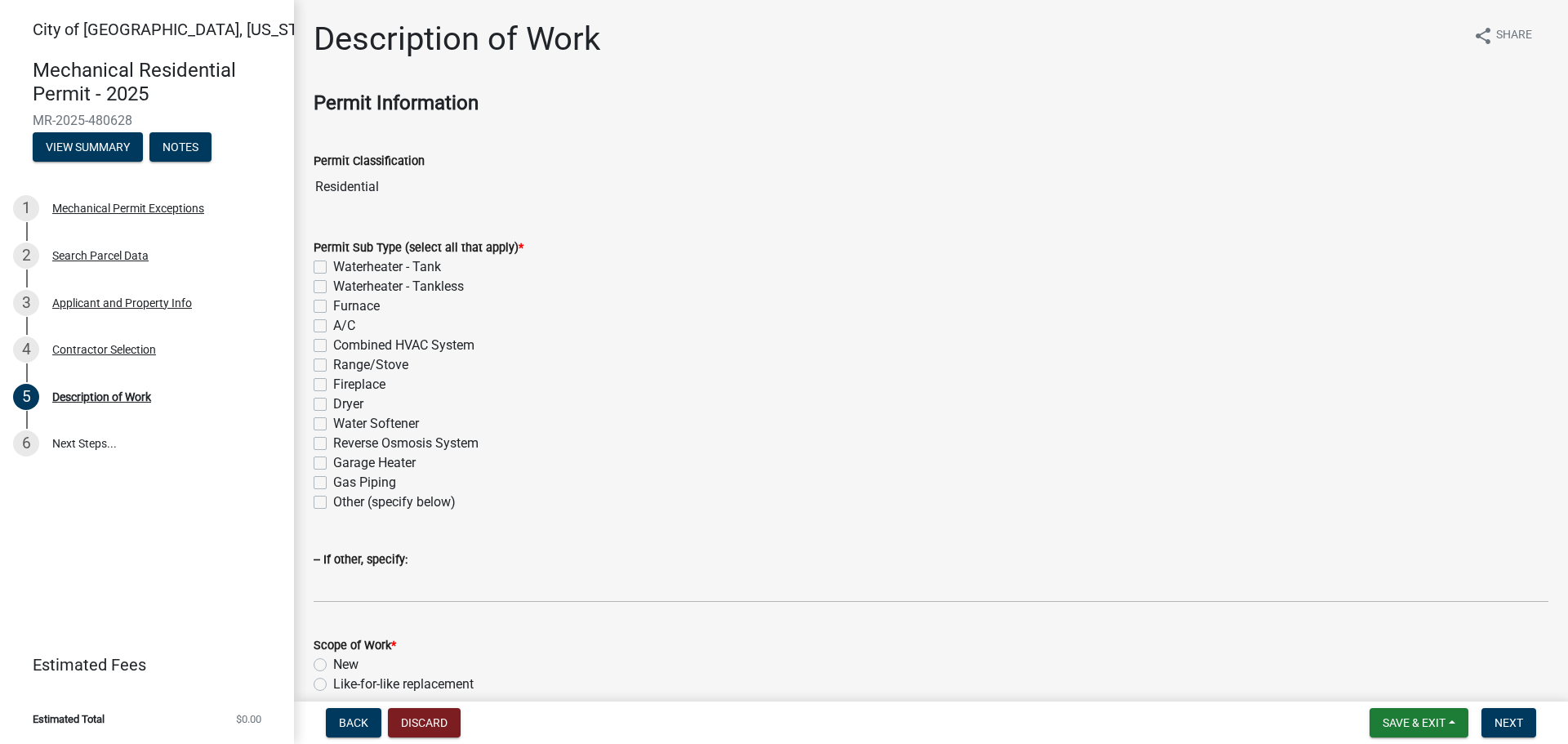
click at [333, 306] on label "Furnace" at bounding box center [356, 306] width 47 height 20
click at [333, 306] on input "Furnace" at bounding box center [338, 302] width 11 height 11
checkbox input "true"
checkbox input "false"
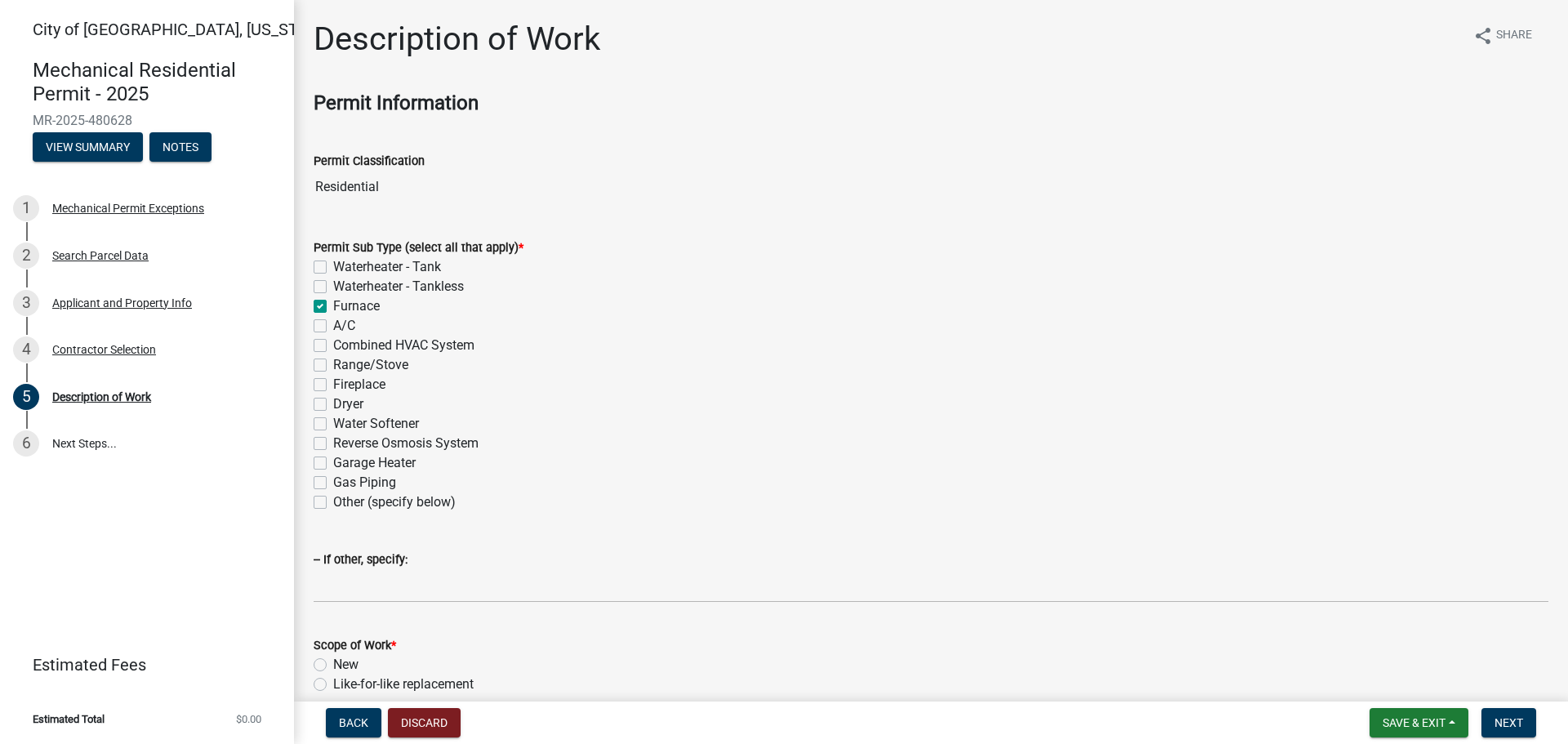
checkbox input "true"
checkbox input "false"
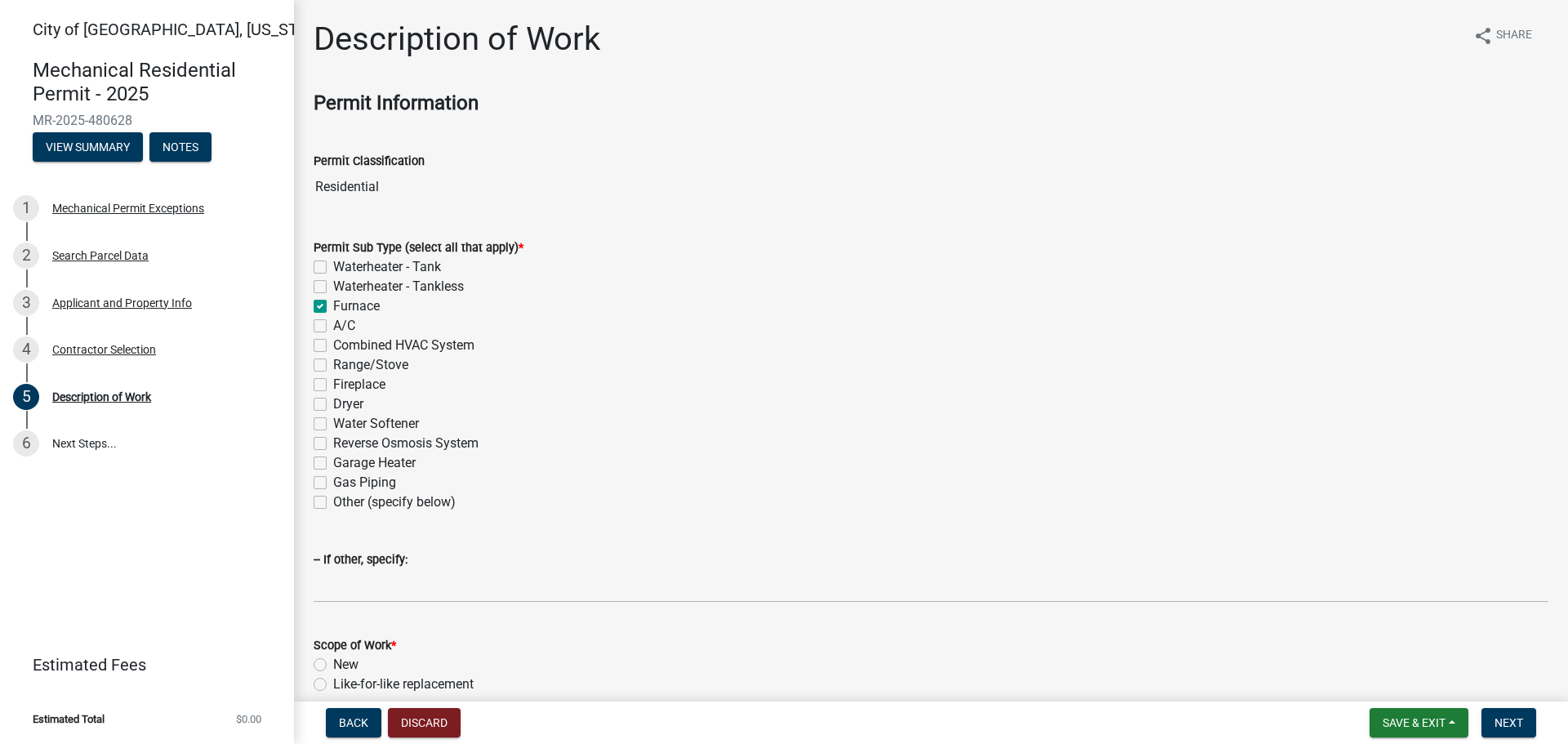
checkbox input "false"
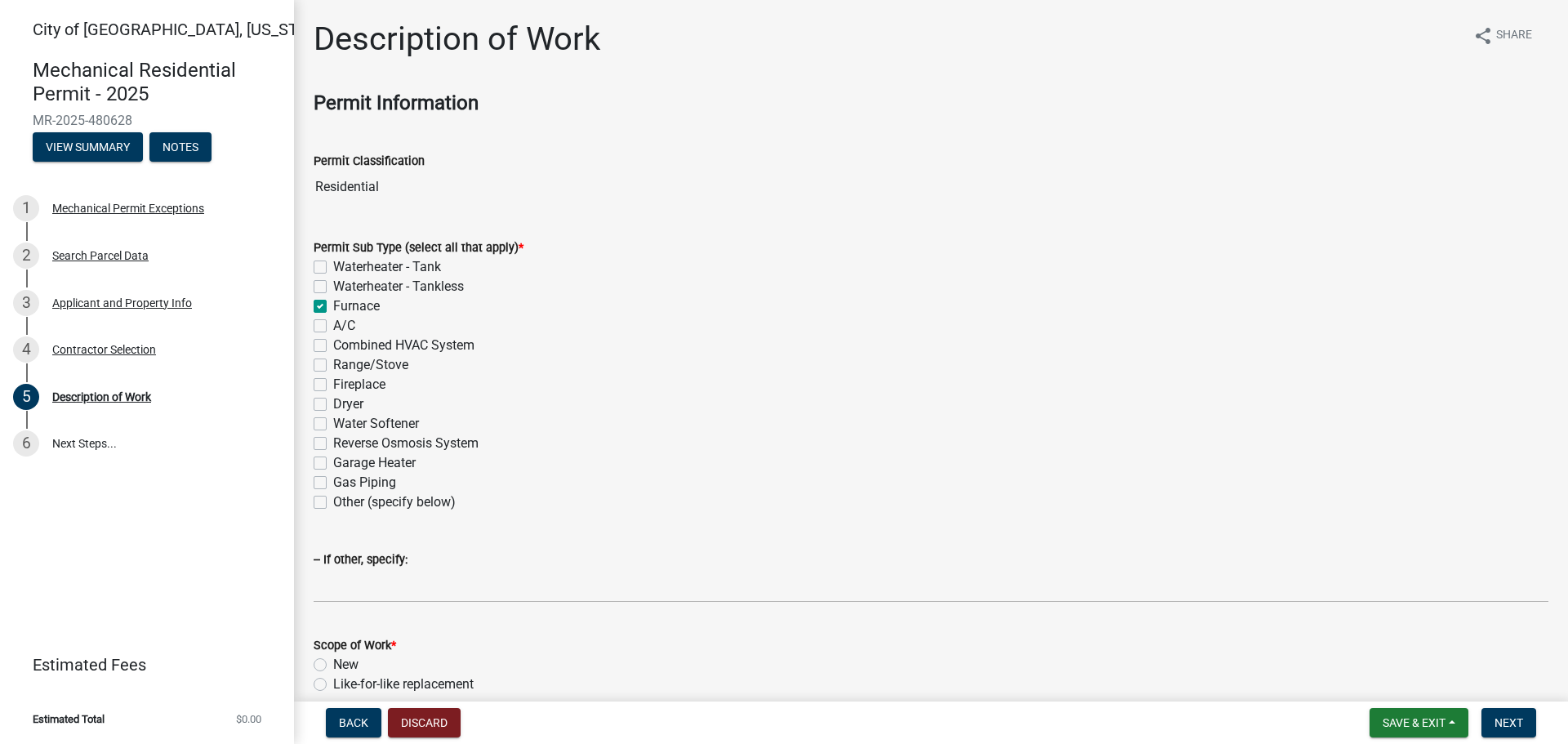
checkbox input "false"
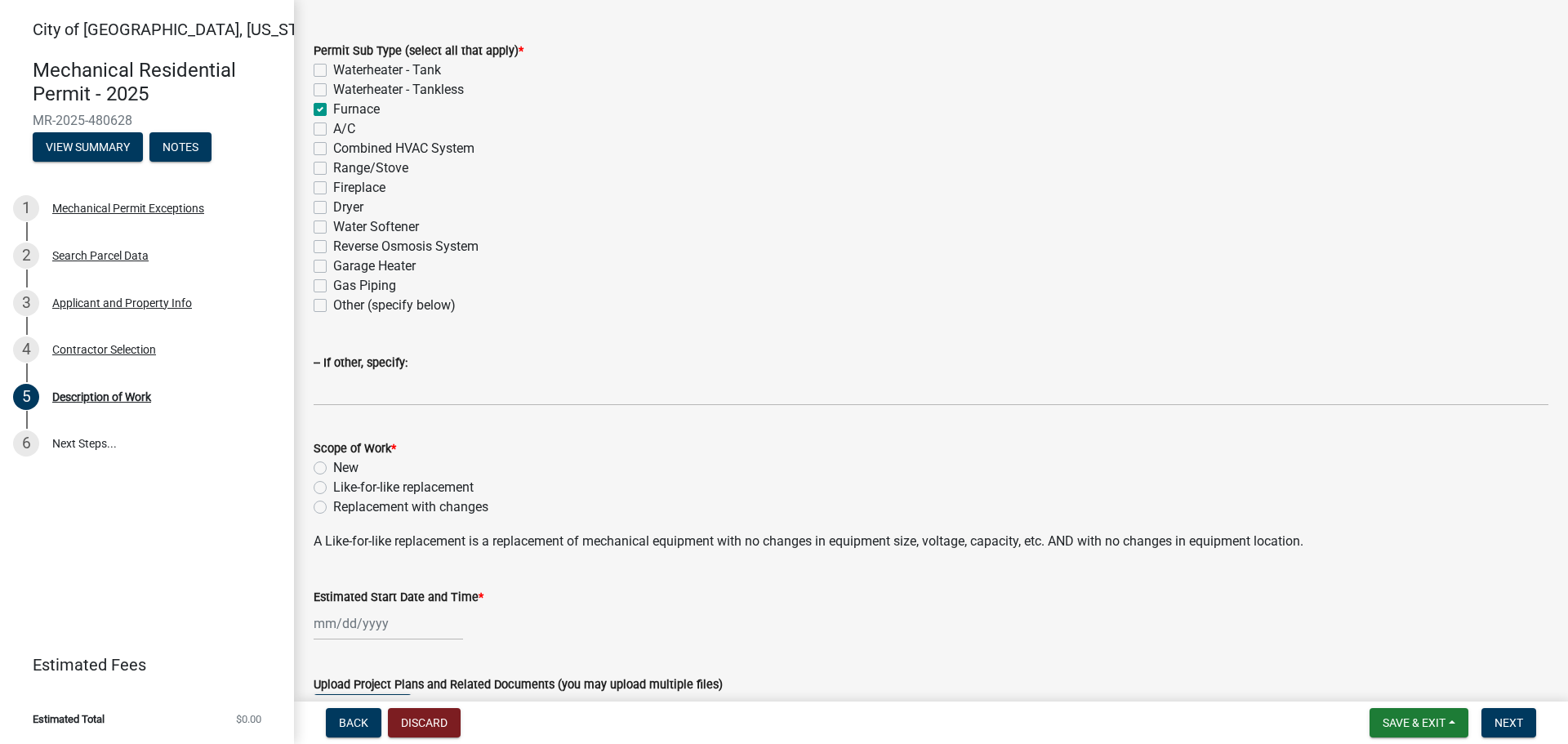
scroll to position [245, 0]
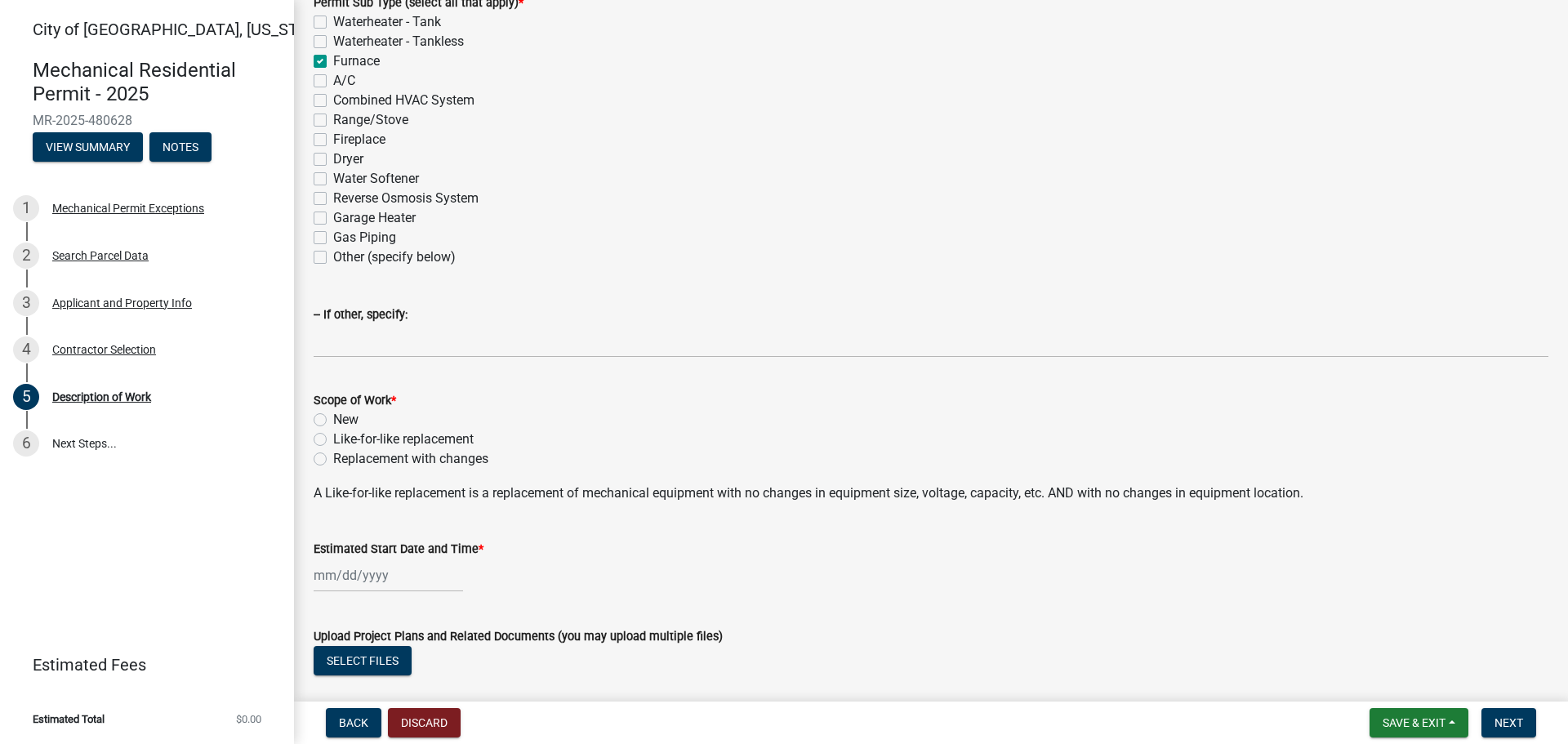
click at [333, 439] on label "Like-for-like replacement" at bounding box center [403, 440] width 141 height 20
click at [333, 439] on input "Like-for-like replacement" at bounding box center [338, 435] width 11 height 11
radio input "true"
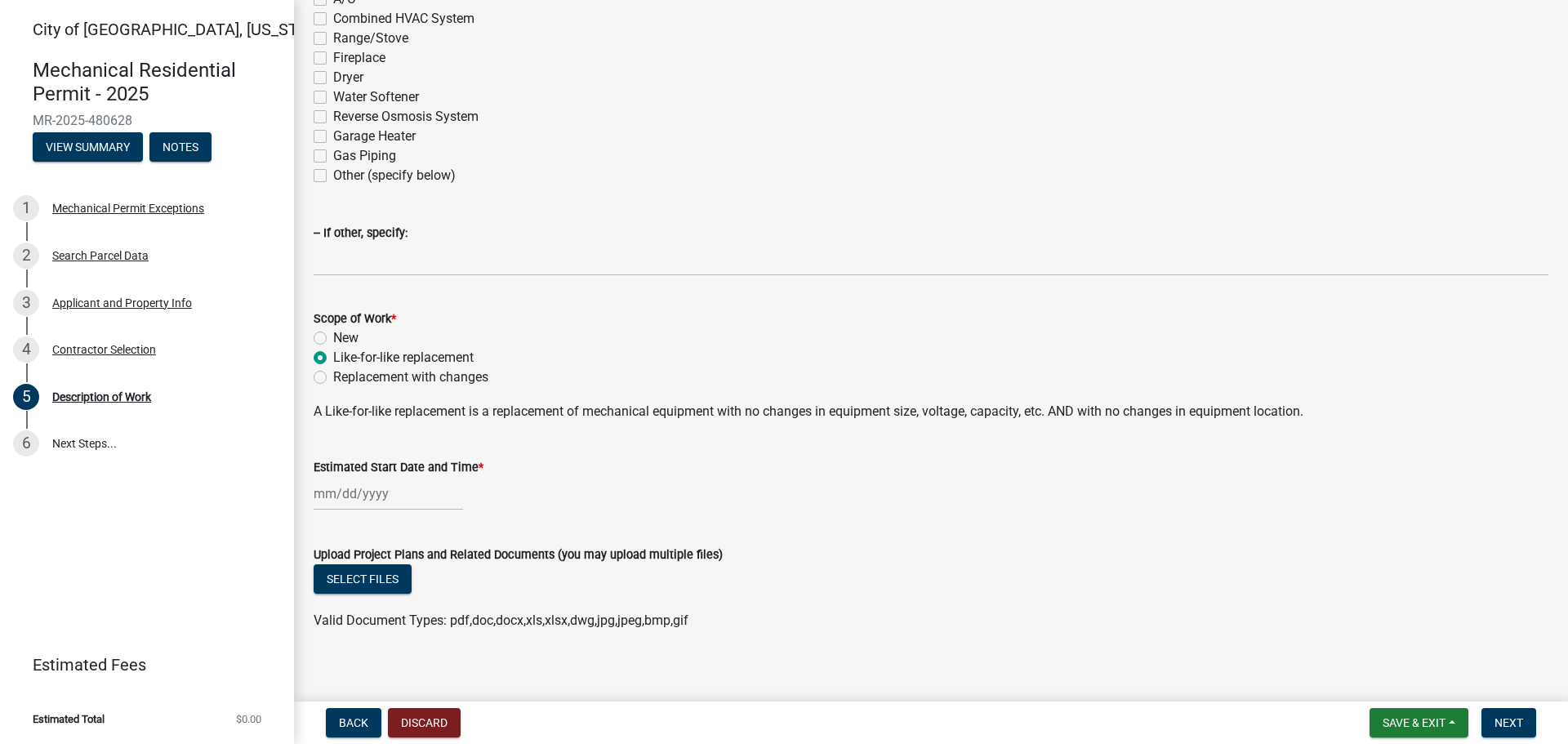
select select "9"
select select "2025"
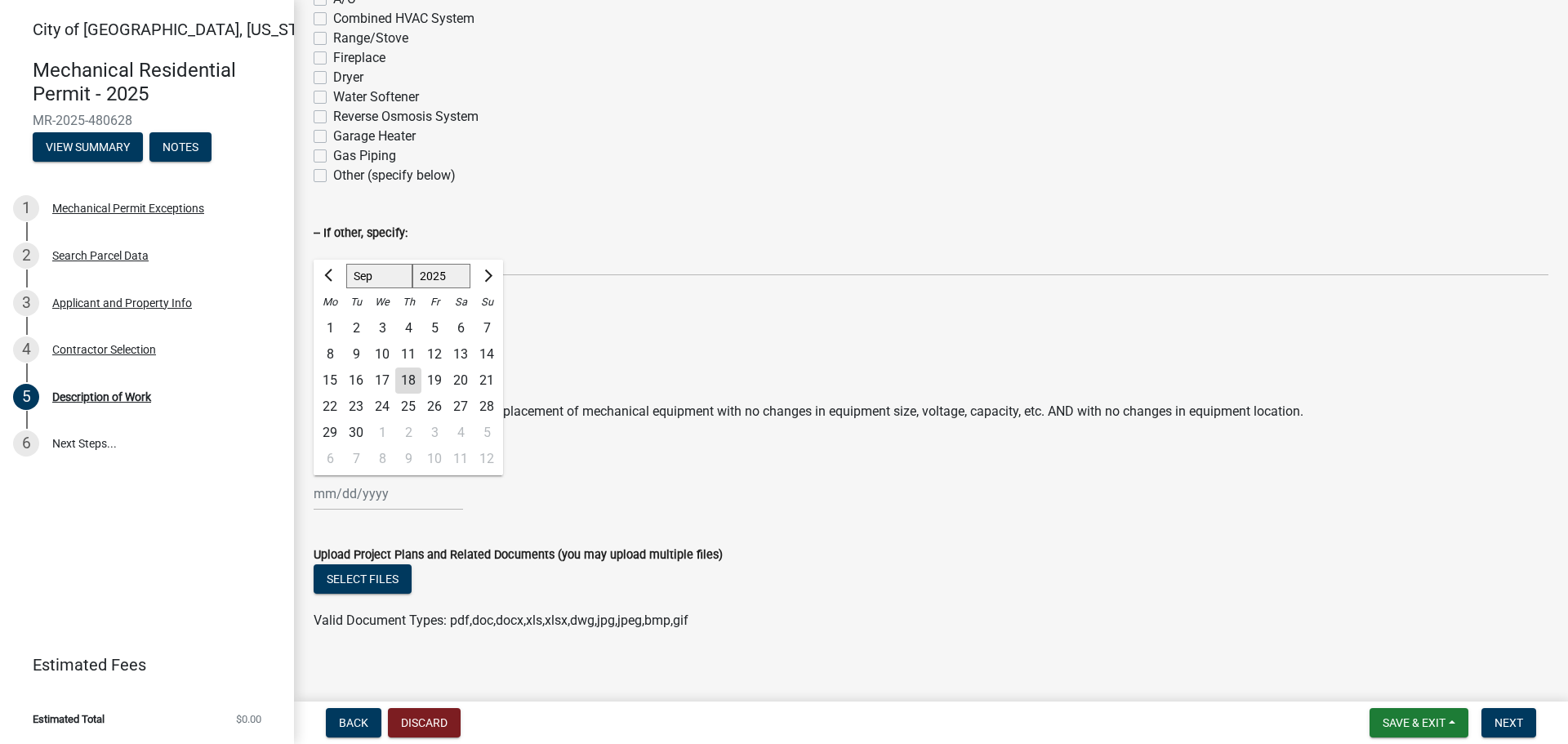
click at [391, 487] on div "[PERSON_NAME] Feb Mar Apr [PERSON_NAME][DATE] Oct Nov [DATE] 1526 1527 1528 152…" at bounding box center [388, 493] width 150 height 33
click at [440, 381] on div "19" at bounding box center [434, 380] width 26 height 26
type input "[DATE]"
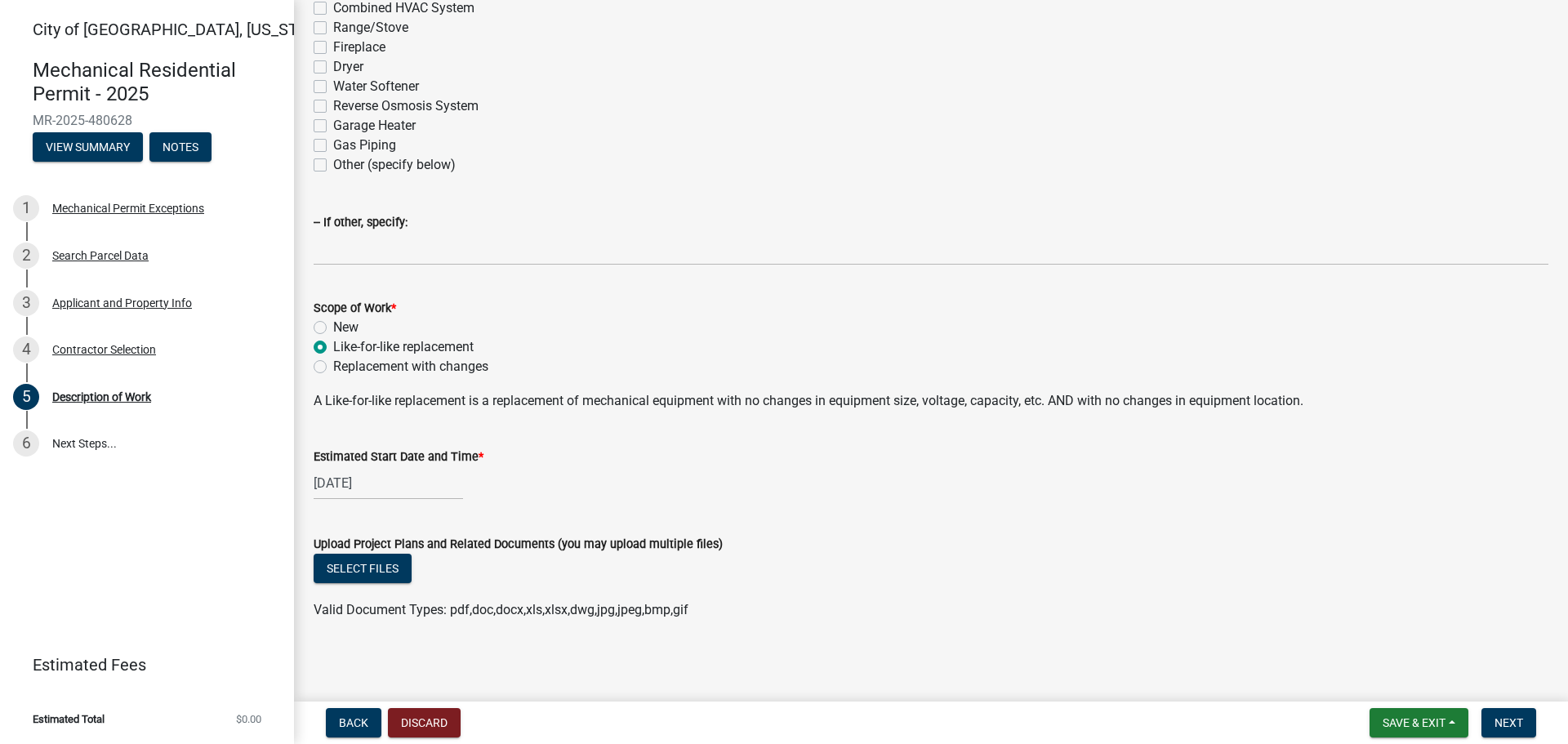
scroll to position [340, 0]
click at [1498, 713] on button "Next" at bounding box center [1509, 722] width 55 height 30
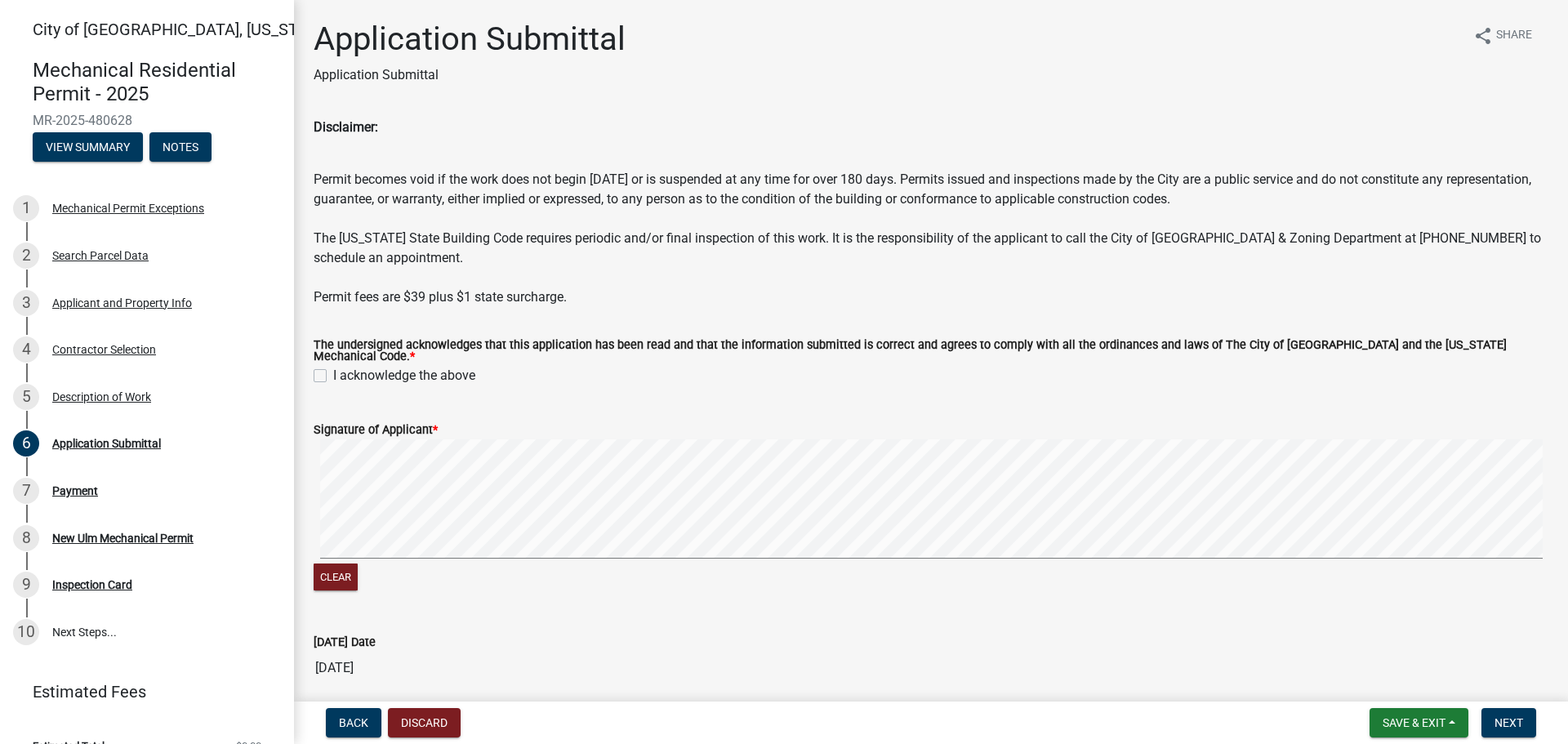
click at [333, 366] on label "I acknowledge the above" at bounding box center [404, 376] width 142 height 20
click at [333, 366] on input "I acknowledge the above" at bounding box center [338, 372] width 11 height 11
checkbox input "true"
click at [328, 582] on button "Clear" at bounding box center [335, 577] width 44 height 27
click at [876, 609] on div "[DATE] Date [DATE]" at bounding box center [931, 647] width 1235 height 75
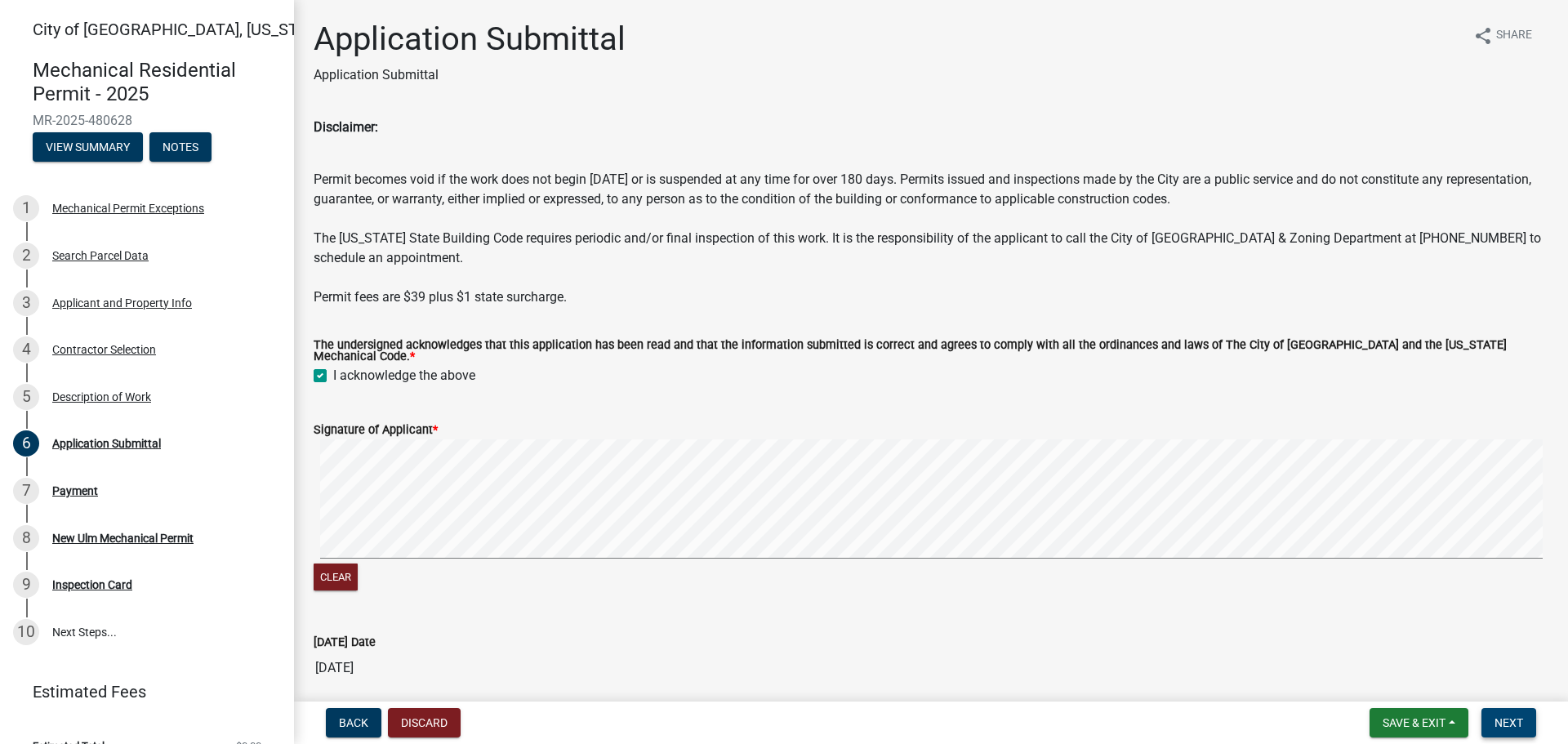
click at [1502, 718] on span "Next" at bounding box center [1509, 722] width 29 height 13
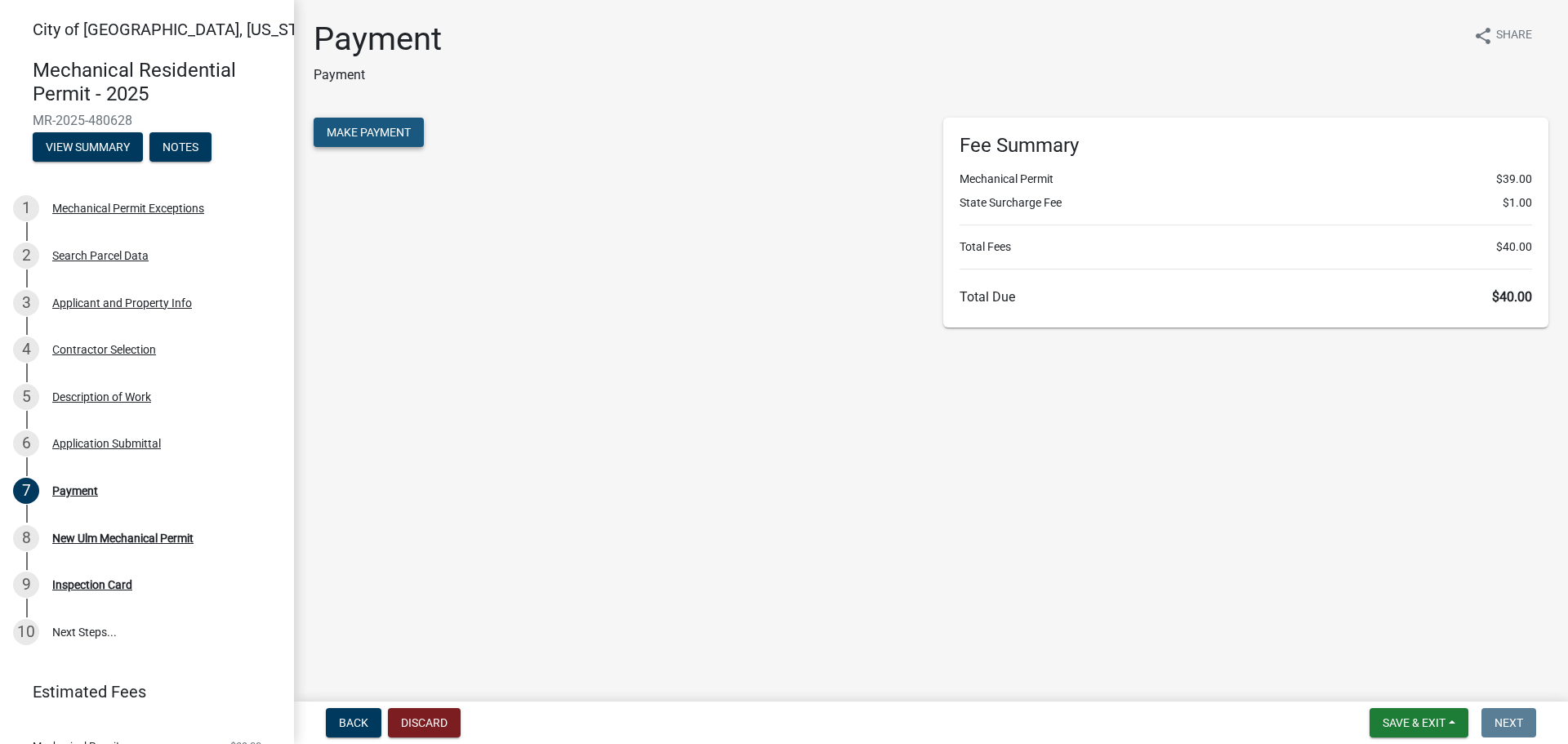
click at [372, 132] on span "Make Payment" at bounding box center [369, 132] width 84 height 13
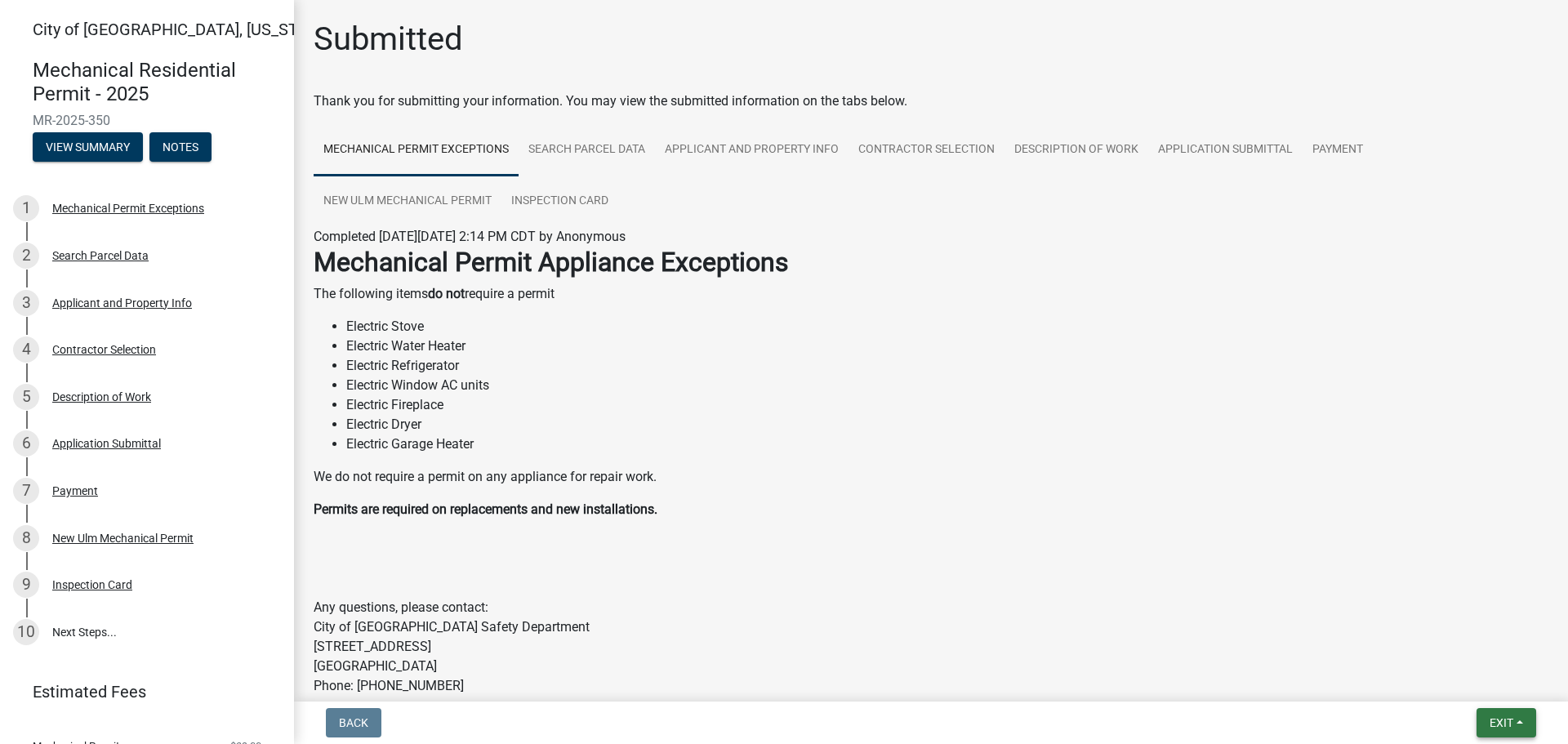
click at [1477, 718] on button "Exit" at bounding box center [1506, 722] width 59 height 30
click at [1462, 670] on button "Save & Exit" at bounding box center [1471, 680] width 131 height 39
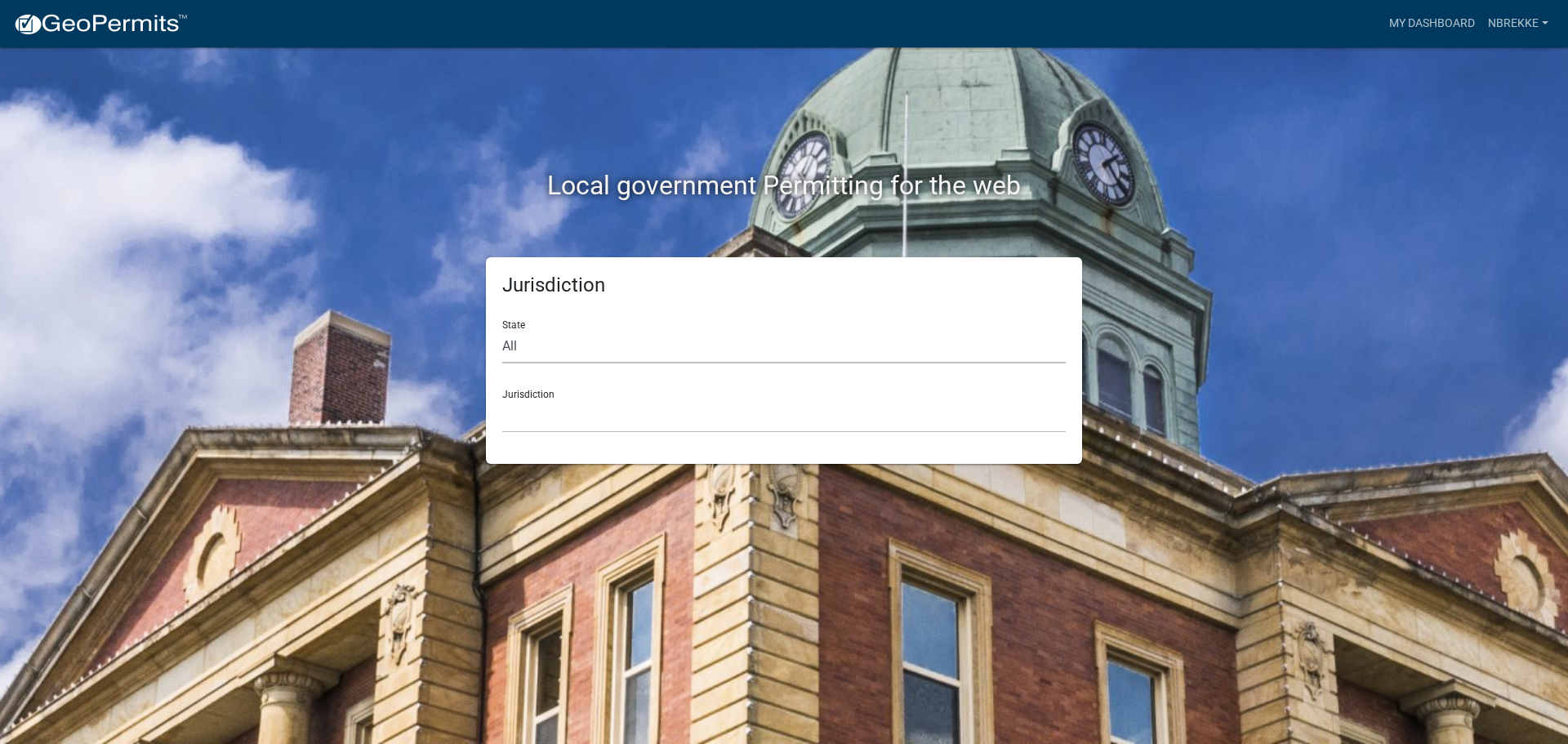
click at [565, 341] on select "All Colorado Georgia Indiana Iowa Kansas Minnesota Ohio South Carolina Wisconsin" at bounding box center [784, 346] width 564 height 33
select select "Minnesota"
click at [503, 330] on select "All Colorado Georgia Indiana Iowa Kansas Minnesota Ohio South Carolina Wisconsin" at bounding box center [784, 346] width 564 height 33
click at [593, 415] on select "Becker County, Minnesota Benton County, Minnesota Carlton County, Minnesota Cit…" at bounding box center [784, 416] width 564 height 33
